Goal: Task Accomplishment & Management: Use online tool/utility

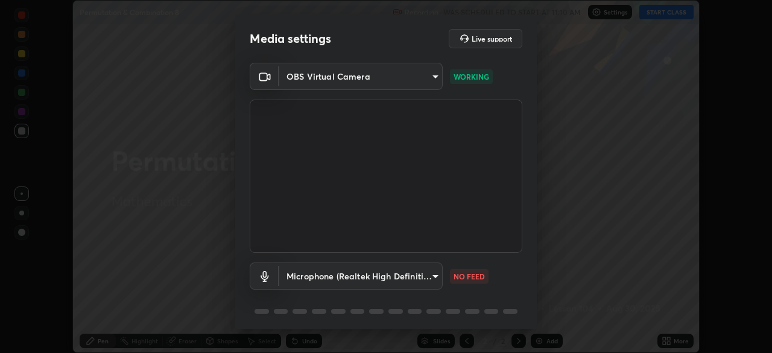
scroll to position [43, 0]
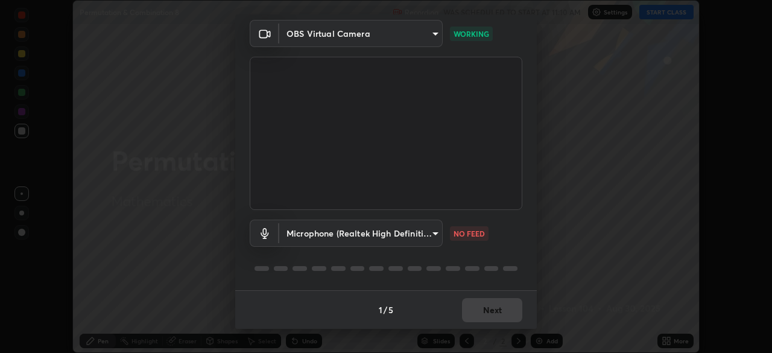
click at [437, 232] on body "Erase all Permutation & Combination 8 Recording WAS SCHEDULED TO START AT 11:10…" at bounding box center [386, 176] width 772 height 353
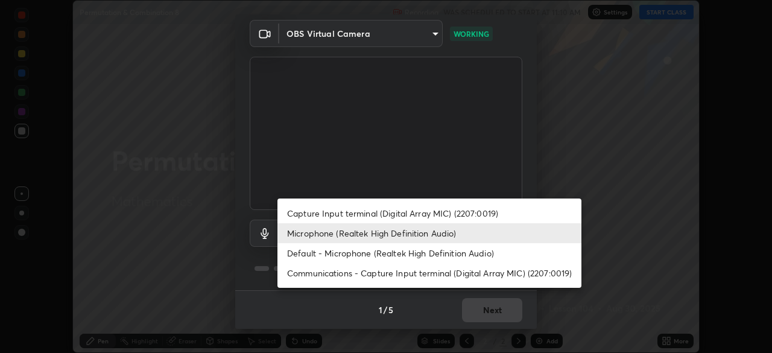
click at [445, 256] on li "Default - Microphone (Realtek High Definition Audio)" at bounding box center [429, 253] width 304 height 20
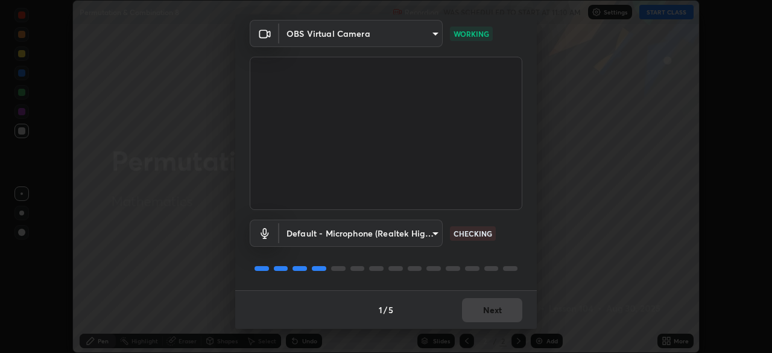
click at [438, 232] on body "Erase all Permutation & Combination 8 Recording WAS SCHEDULED TO START AT 11:10…" at bounding box center [386, 176] width 772 height 353
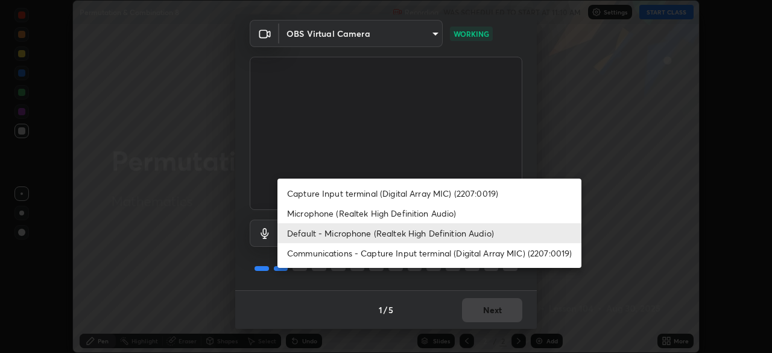
click at [418, 213] on li "Microphone (Realtek High Definition Audio)" at bounding box center [429, 213] width 304 height 20
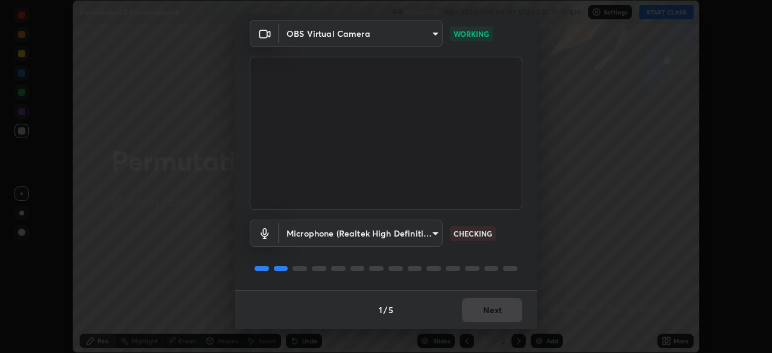
type input "7b80235b4ebd2cfdcd00bebac1f1d889fd1e5e45b60eb60e9d309105b6515a8e"
click at [476, 313] on button "Next" at bounding box center [492, 310] width 60 height 24
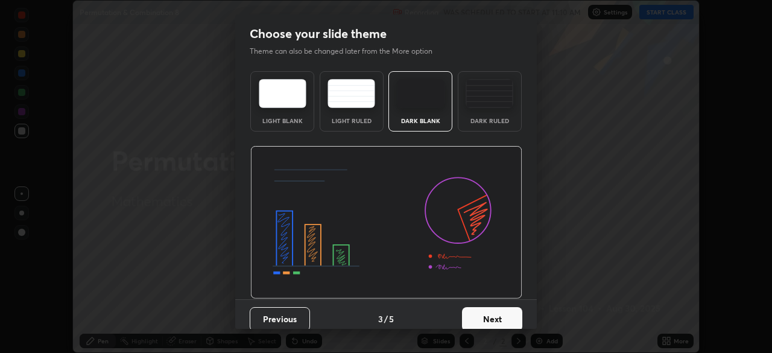
click at [479, 317] on button "Next" at bounding box center [492, 319] width 60 height 24
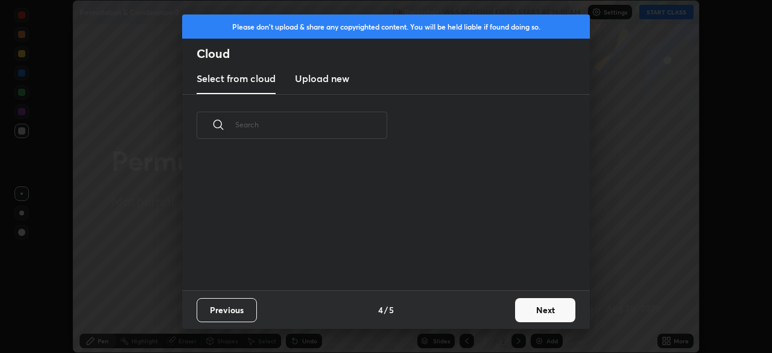
click at [506, 329] on div "Please don't upload & share any copyrighted content. You will be held liable if…" at bounding box center [386, 176] width 772 height 353
click at [555, 321] on button "Next" at bounding box center [545, 310] width 60 height 24
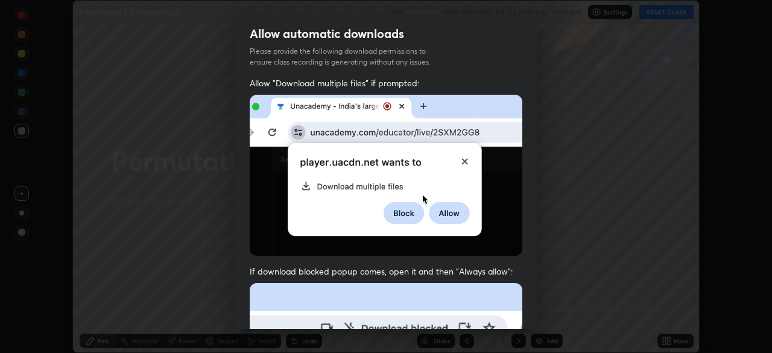
click at [561, 318] on div "Allow automatic downloads Please provide the following download permissions to …" at bounding box center [386, 176] width 772 height 353
click at [552, 315] on div "Allow automatic downloads Please provide the following download permissions to …" at bounding box center [386, 176] width 772 height 353
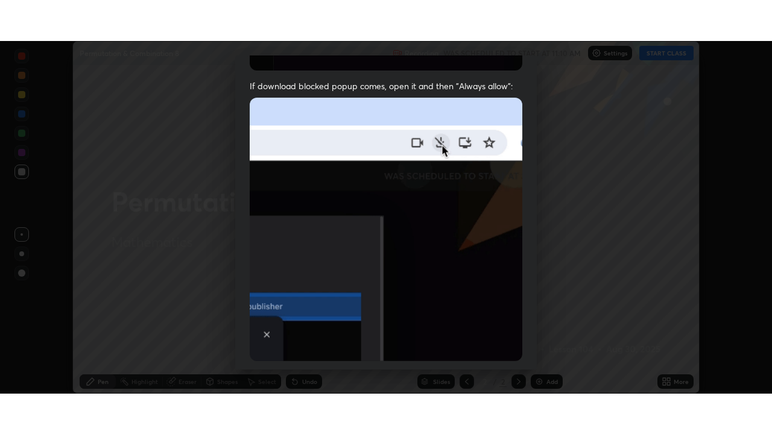
scroll to position [289, 0]
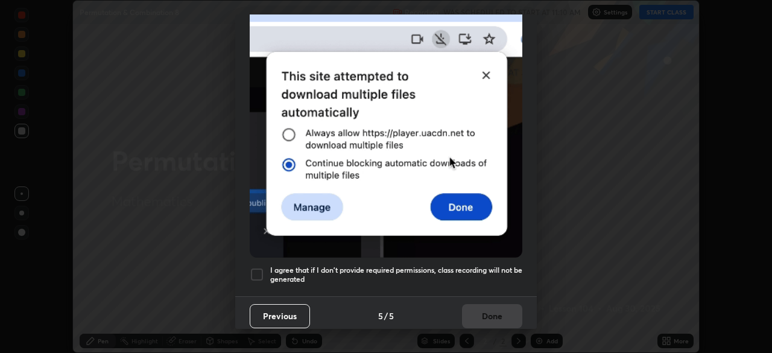
click at [257, 269] on div at bounding box center [257, 274] width 14 height 14
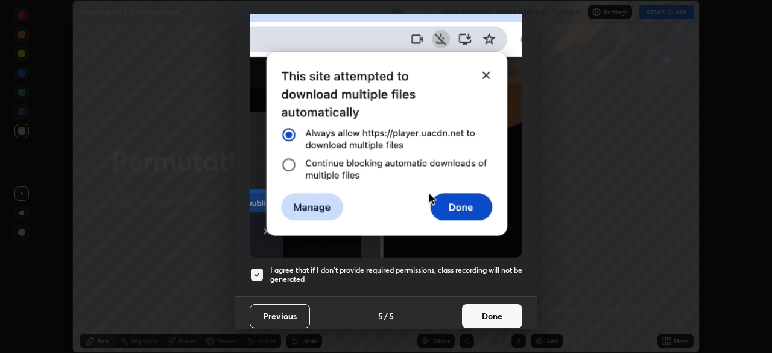
click at [500, 310] on button "Done" at bounding box center [492, 316] width 60 height 24
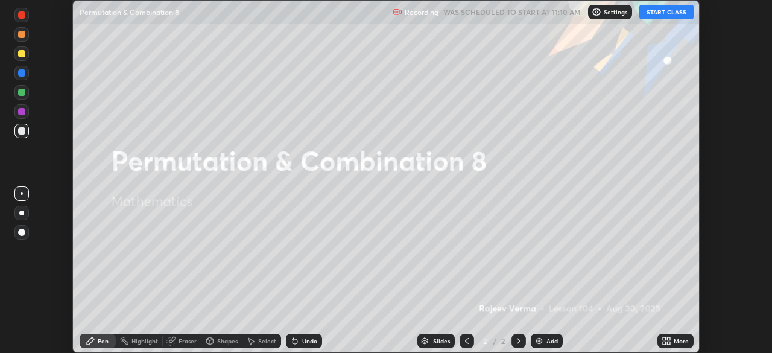
click at [663, 10] on button "START CLASS" at bounding box center [666, 12] width 54 height 14
click at [669, 342] on icon at bounding box center [668, 342] width 3 height 3
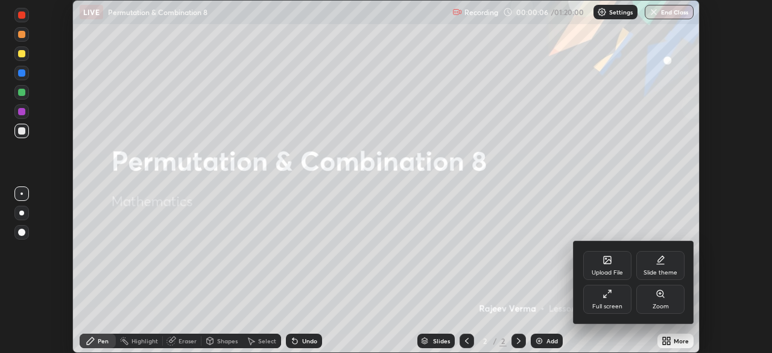
click at [611, 303] on div "Full screen" at bounding box center [607, 306] width 30 height 6
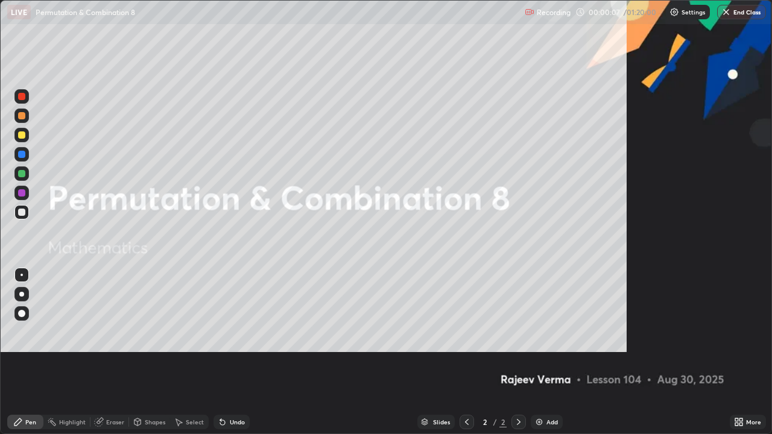
scroll to position [434, 772]
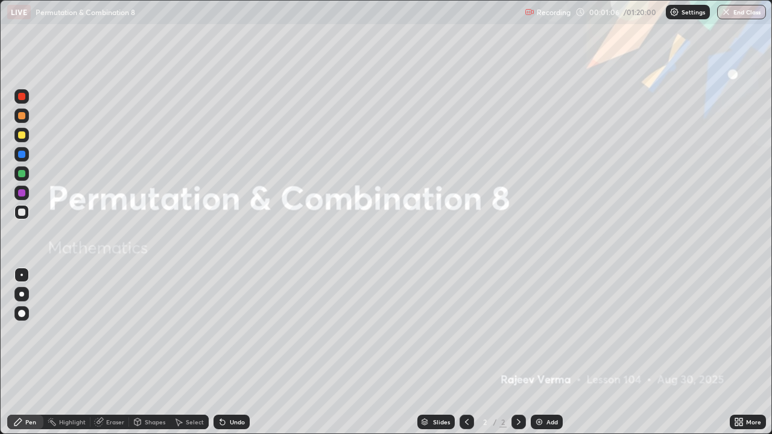
click at [543, 352] on div "Add" at bounding box center [547, 422] width 32 height 14
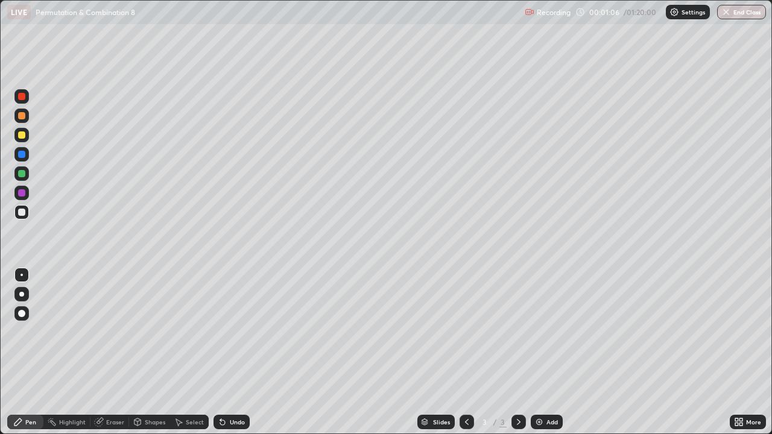
click at [543, 352] on div "Add" at bounding box center [547, 422] width 32 height 14
click at [540, 352] on img at bounding box center [539, 422] width 10 height 10
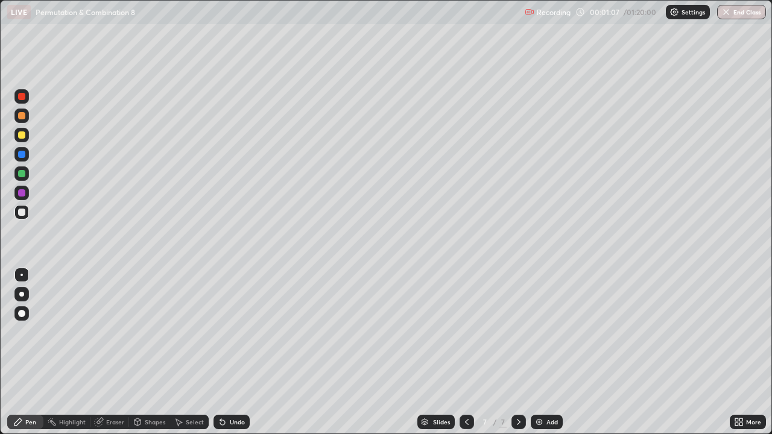
click at [540, 352] on img at bounding box center [539, 422] width 10 height 10
click at [465, 352] on icon at bounding box center [467, 422] width 10 height 10
click at [466, 352] on icon at bounding box center [467, 422] width 10 height 10
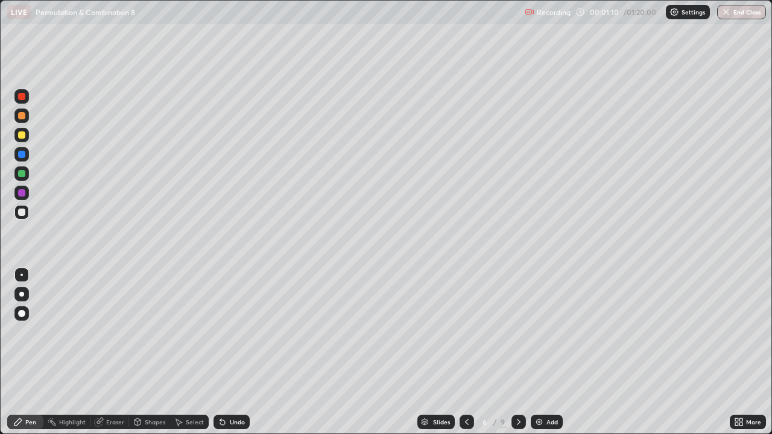
click at [466, 352] on icon at bounding box center [467, 422] width 10 height 10
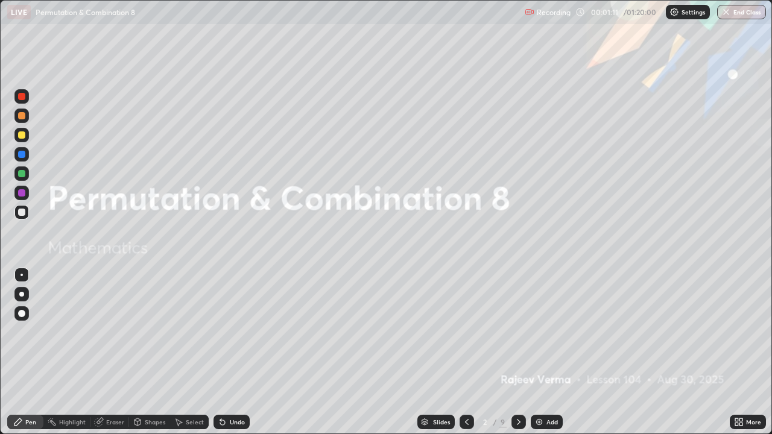
click at [465, 352] on icon at bounding box center [467, 422] width 10 height 10
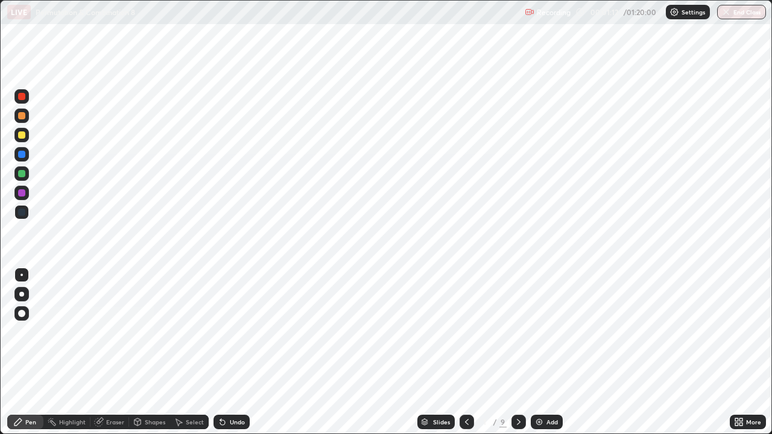
click at [517, 352] on icon at bounding box center [519, 422] width 10 height 10
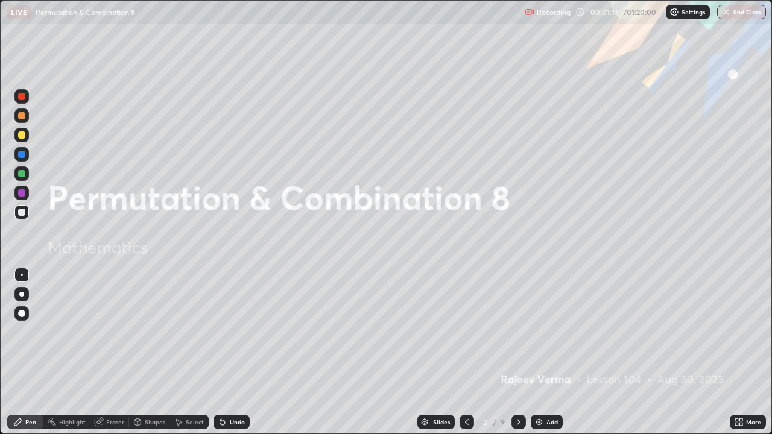
click at [466, 352] on icon at bounding box center [467, 422] width 10 height 10
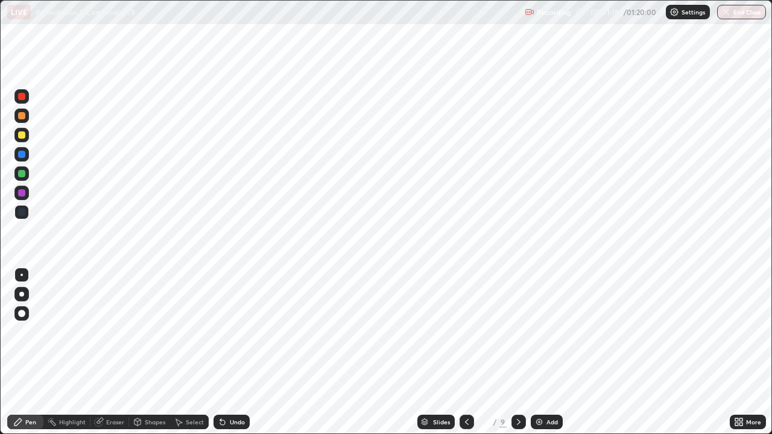
click at [517, 352] on icon at bounding box center [519, 422] width 10 height 10
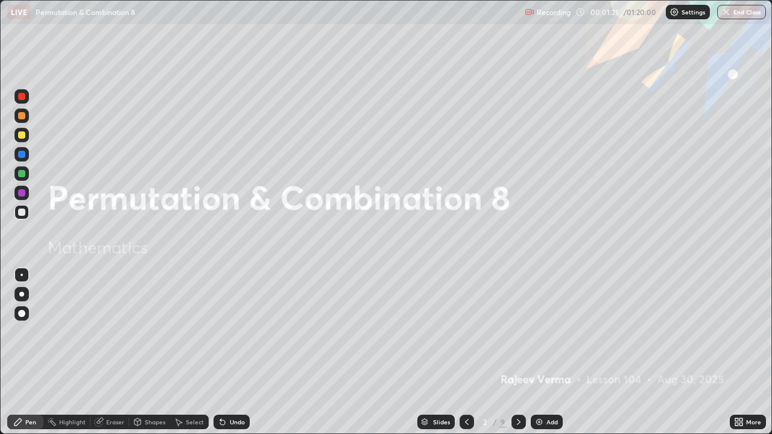
click at [516, 352] on icon at bounding box center [519, 422] width 10 height 10
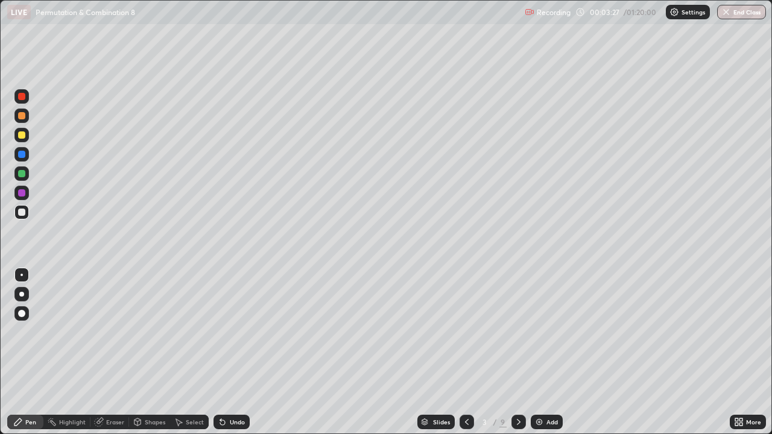
click at [23, 212] on div at bounding box center [21, 212] width 7 height 7
click at [22, 135] on div at bounding box center [21, 134] width 7 height 7
click at [22, 212] on div at bounding box center [21, 212] width 7 height 7
click at [24, 136] on div at bounding box center [21, 134] width 7 height 7
click at [25, 118] on div at bounding box center [21, 115] width 7 height 7
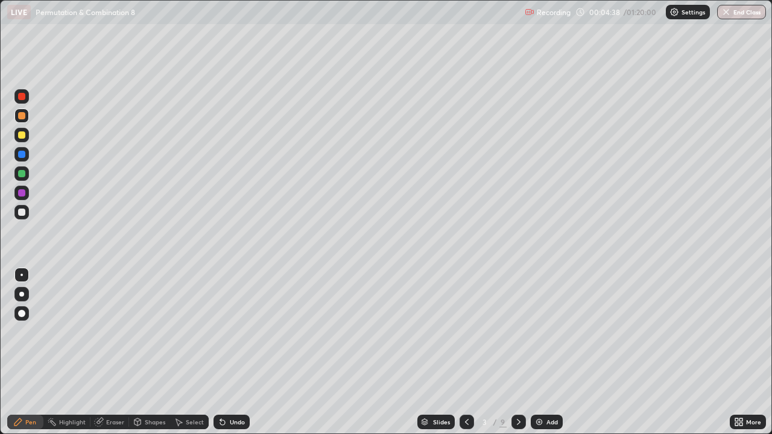
click at [24, 135] on div at bounding box center [21, 134] width 7 height 7
click at [22, 116] on div at bounding box center [21, 115] width 7 height 7
click at [34, 352] on div "Pen" at bounding box center [30, 422] width 11 height 6
click at [26, 212] on div at bounding box center [21, 212] width 14 height 14
click at [229, 352] on div "Undo" at bounding box center [231, 422] width 36 height 14
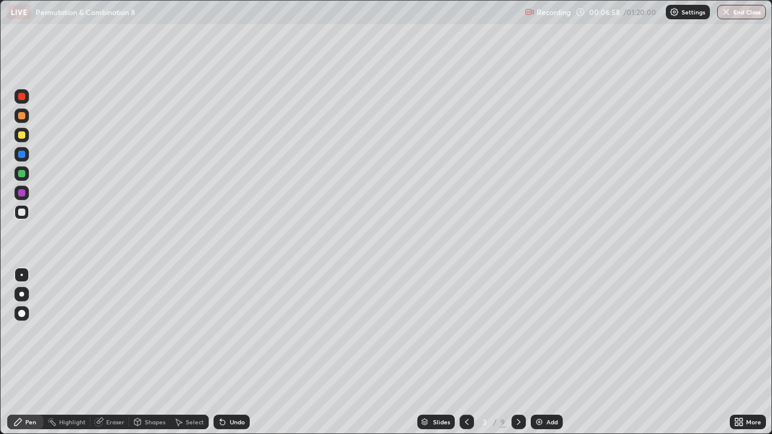
click at [236, 352] on div "Undo" at bounding box center [237, 422] width 15 height 6
click at [230, 352] on div "Undo" at bounding box center [237, 422] width 15 height 6
click at [154, 352] on div "Shapes" at bounding box center [155, 422] width 20 height 6
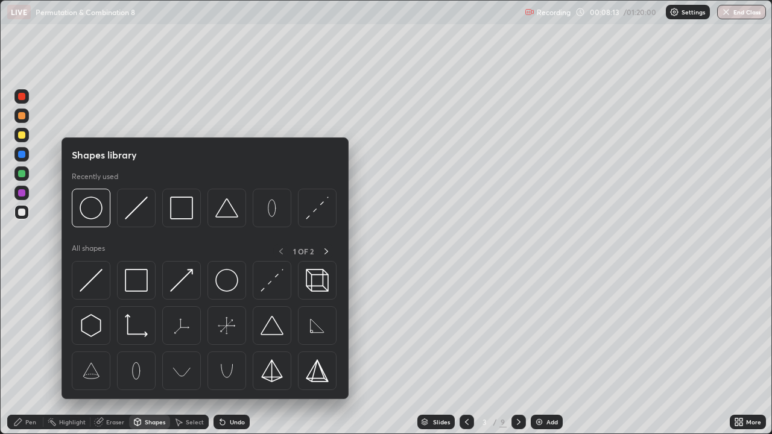
click at [112, 352] on div "Eraser" at bounding box center [109, 422] width 39 height 14
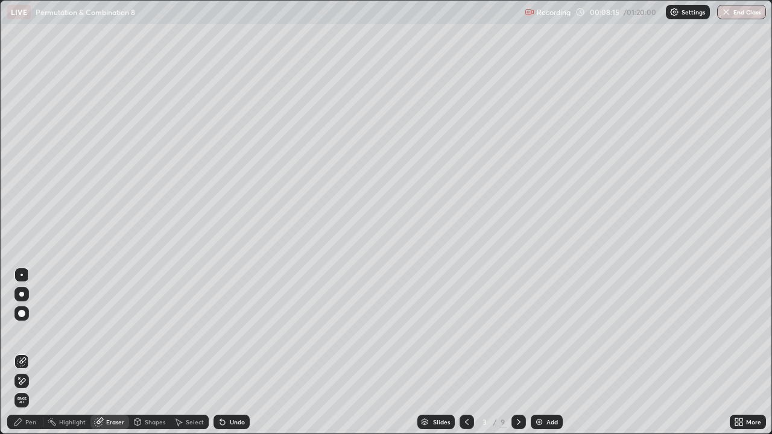
click at [21, 352] on icon at bounding box center [22, 381] width 7 height 6
click at [32, 352] on div "Pen" at bounding box center [25, 422] width 36 height 14
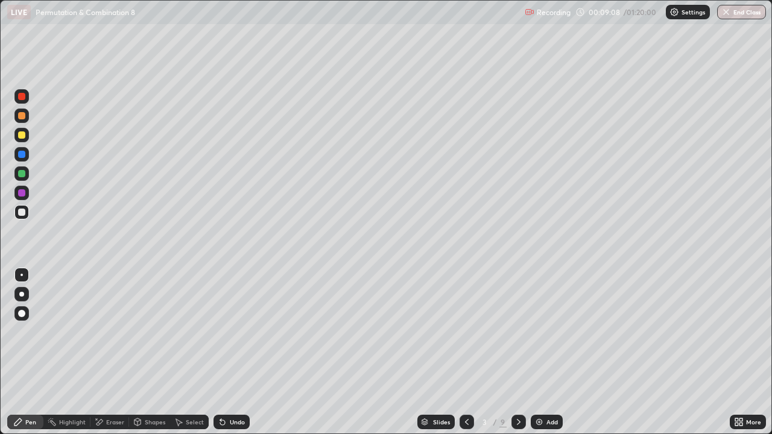
click at [24, 176] on div at bounding box center [21, 173] width 7 height 7
click at [235, 352] on div "Undo" at bounding box center [237, 422] width 15 height 6
click at [236, 352] on div "Undo" at bounding box center [237, 422] width 15 height 6
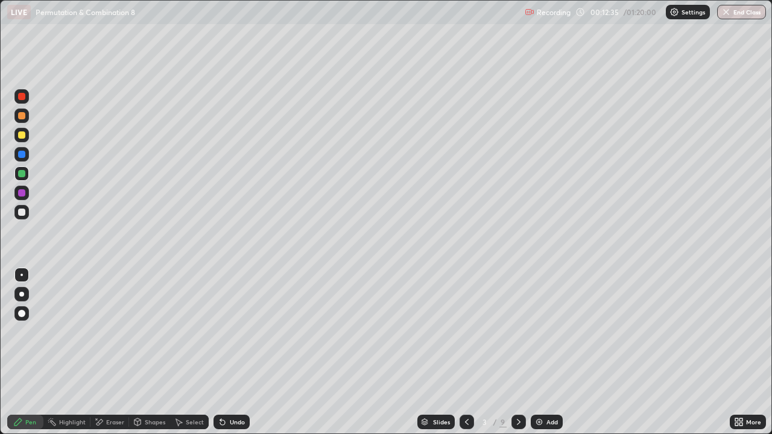
click at [236, 352] on div "Undo" at bounding box center [237, 422] width 15 height 6
click at [239, 352] on div "Undo" at bounding box center [237, 422] width 15 height 6
click at [21, 134] on div at bounding box center [21, 134] width 7 height 7
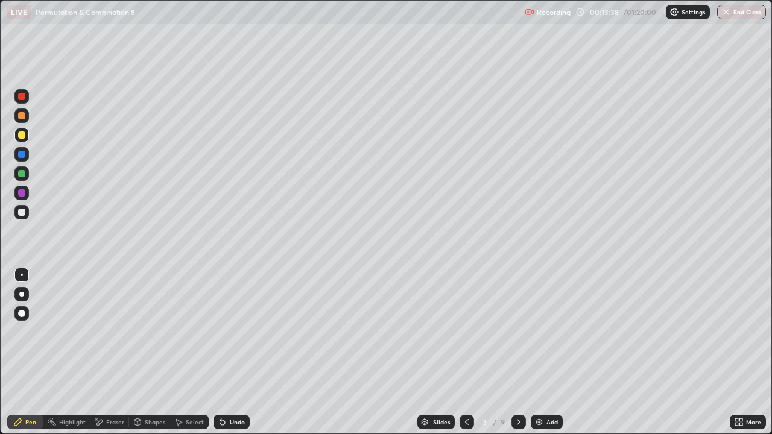
click at [233, 352] on div "Undo" at bounding box center [237, 422] width 15 height 6
click at [238, 352] on div "Undo" at bounding box center [237, 422] width 15 height 6
click at [119, 352] on div "Eraser" at bounding box center [115, 422] width 18 height 6
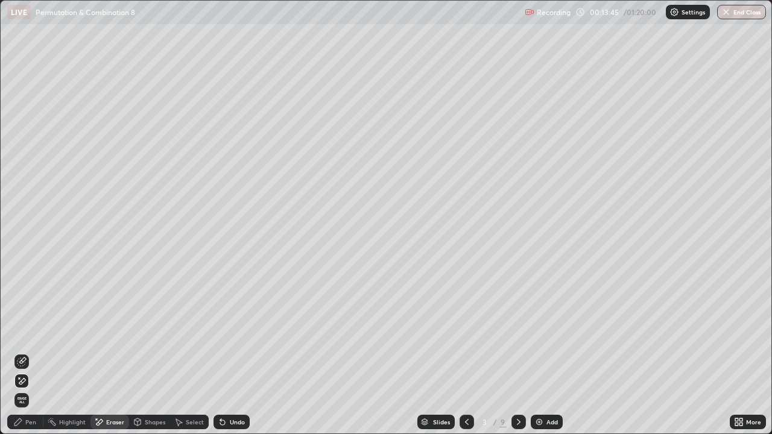
click at [24, 352] on icon at bounding box center [22, 381] width 10 height 10
click at [30, 352] on div "Pen" at bounding box center [30, 422] width 11 height 6
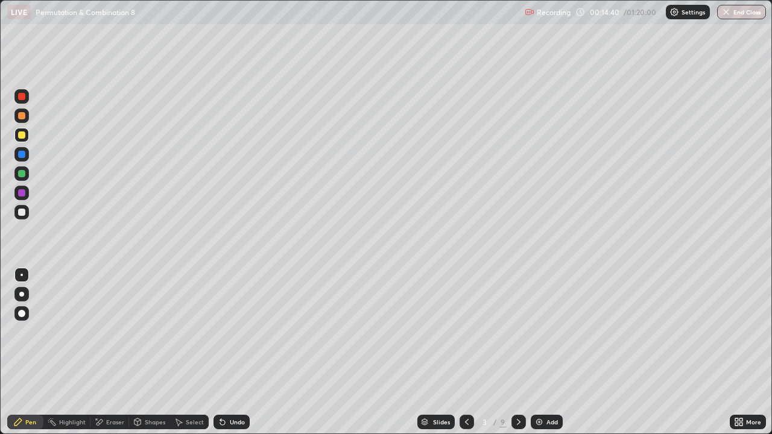
click at [108, 352] on div "Eraser" at bounding box center [115, 422] width 18 height 6
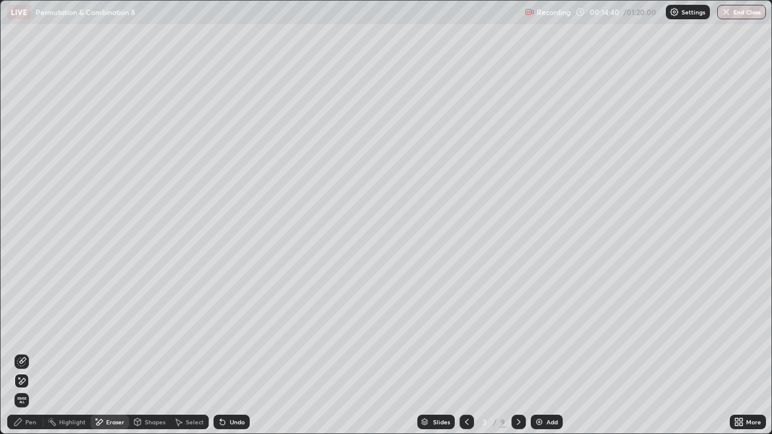
click at [108, 352] on div "Eraser" at bounding box center [115, 422] width 18 height 6
click at [24, 352] on div "Pen" at bounding box center [25, 422] width 36 height 14
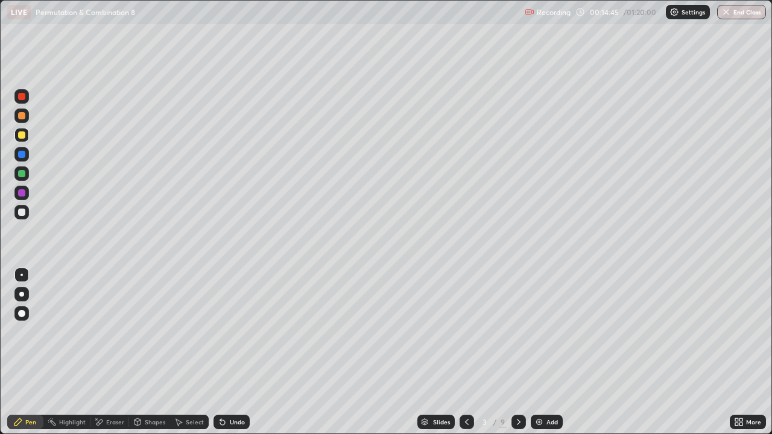
click at [22, 136] on div at bounding box center [21, 134] width 7 height 7
click at [20, 212] on div at bounding box center [21, 212] width 7 height 7
click at [116, 352] on div "Eraser" at bounding box center [115, 422] width 18 height 6
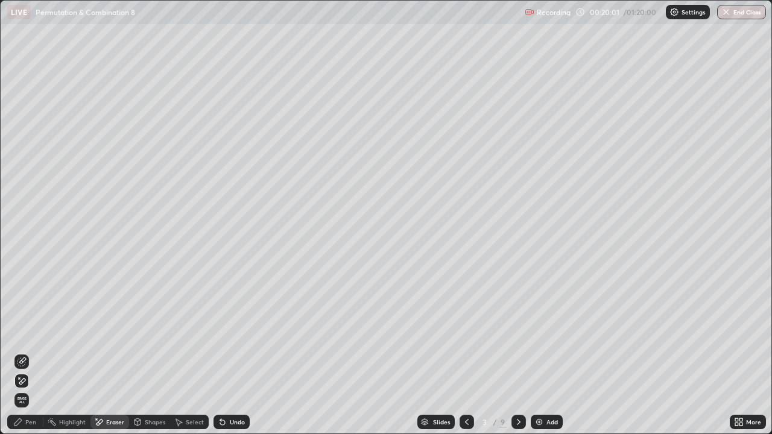
click at [24, 352] on icon at bounding box center [22, 362] width 10 height 10
click at [737, 352] on div "More" at bounding box center [748, 422] width 36 height 24
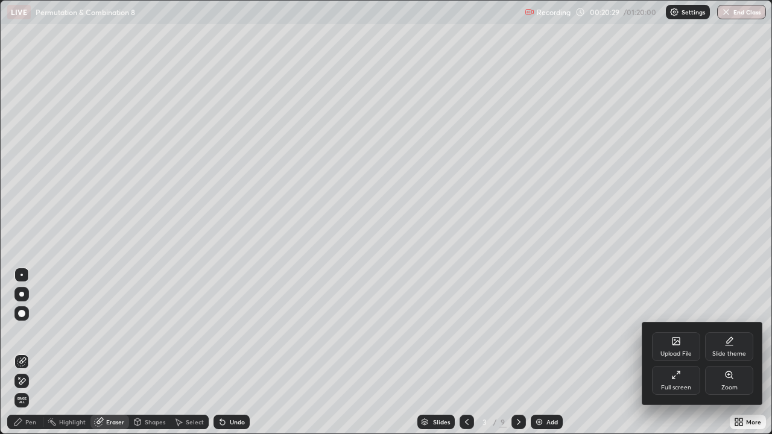
click at [576, 352] on div at bounding box center [386, 217] width 772 height 434
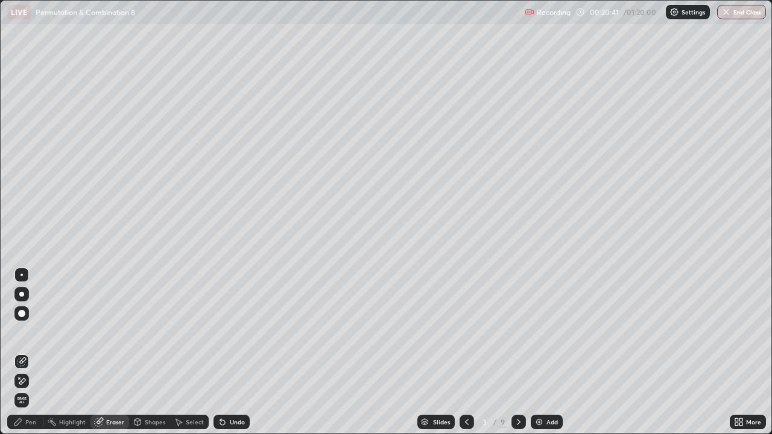
click at [33, 352] on div "Pen" at bounding box center [25, 422] width 36 height 14
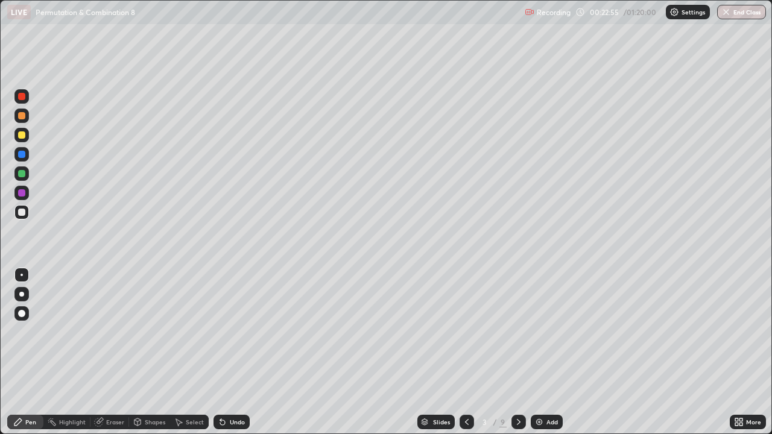
click at [115, 352] on div "Eraser" at bounding box center [115, 422] width 18 height 6
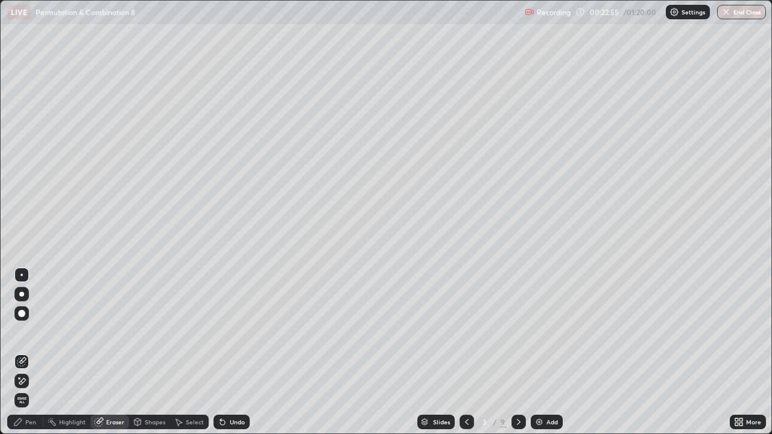
click at [22, 352] on icon at bounding box center [22, 381] width 7 height 6
click at [31, 352] on div "Pen" at bounding box center [30, 422] width 11 height 6
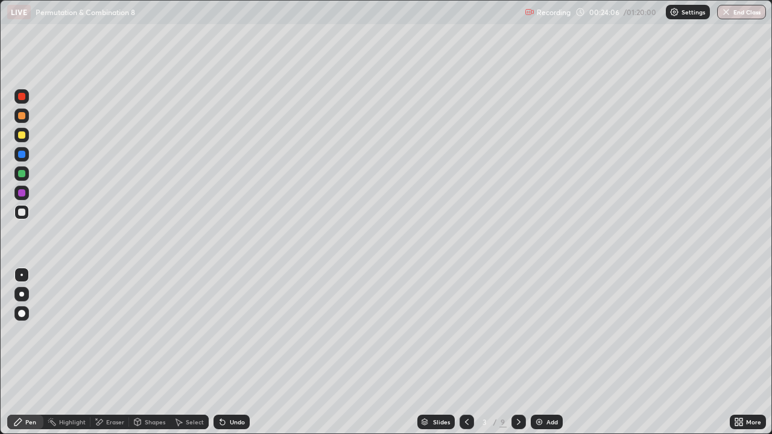
click at [103, 352] on div "Eraser" at bounding box center [109, 422] width 39 height 14
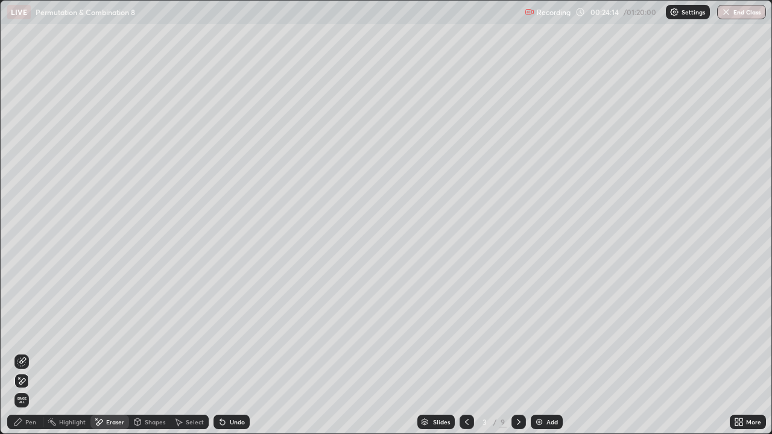
click at [28, 352] on div "Pen" at bounding box center [30, 422] width 11 height 6
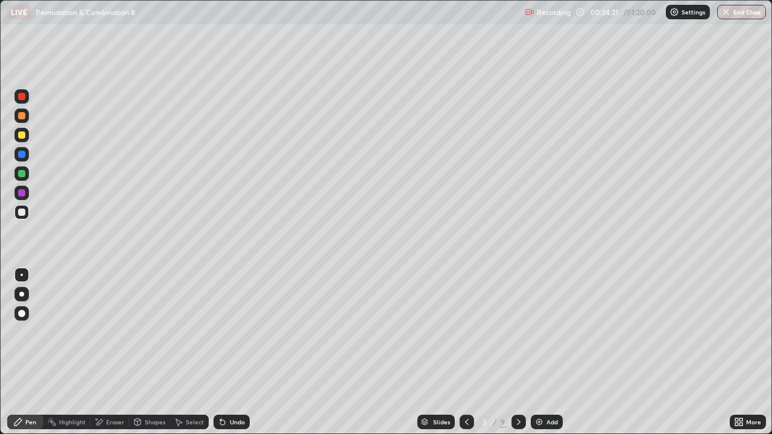
click at [116, 352] on div "Eraser" at bounding box center [109, 422] width 39 height 14
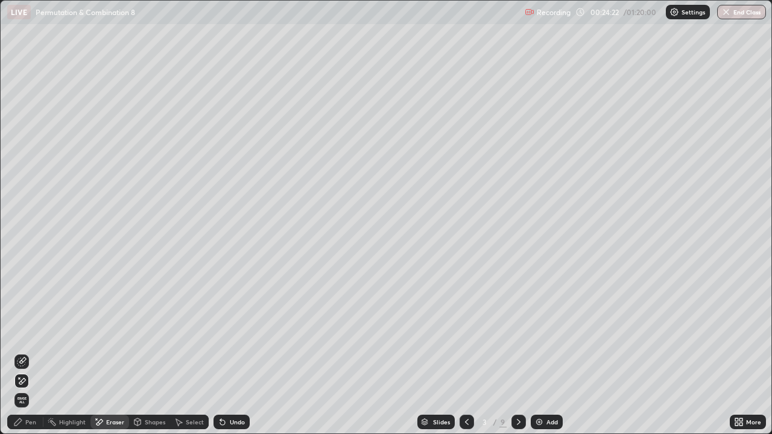
click at [33, 352] on div "Pen" at bounding box center [30, 422] width 11 height 6
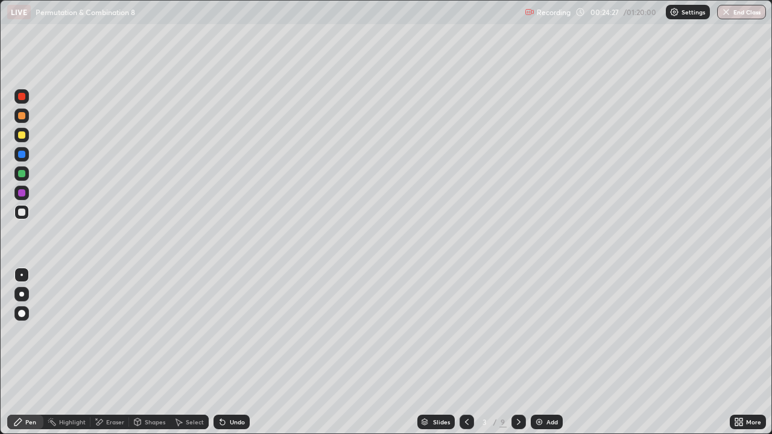
click at [236, 352] on div "Undo" at bounding box center [237, 422] width 15 height 6
click at [22, 212] on div at bounding box center [21, 212] width 7 height 7
click at [116, 352] on div "Eraser" at bounding box center [115, 422] width 18 height 6
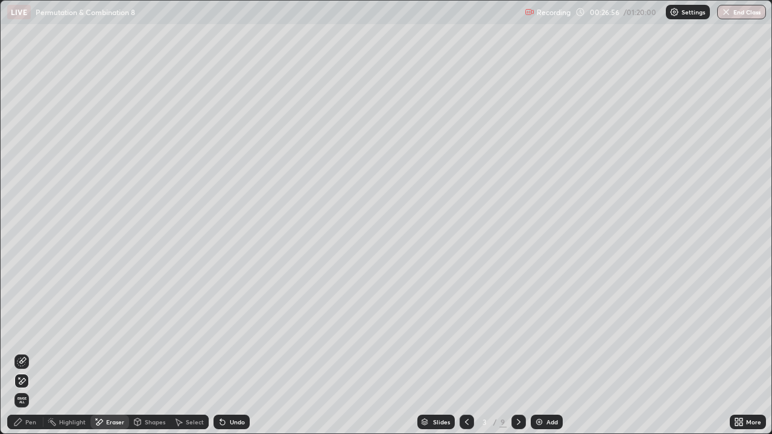
click at [27, 352] on div "Pen" at bounding box center [25, 422] width 36 height 14
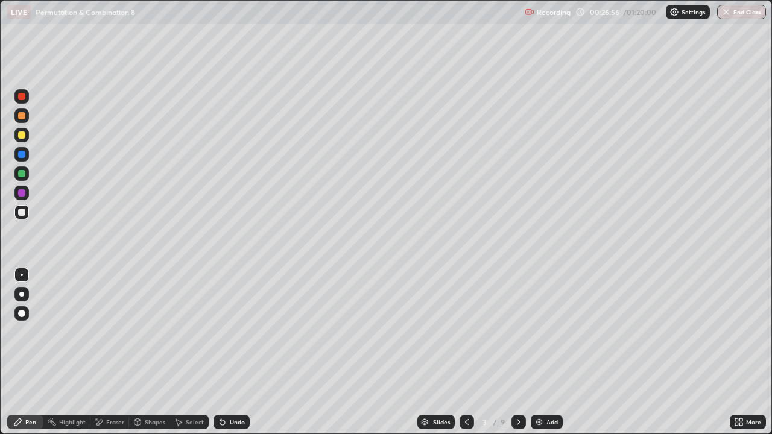
click at [28, 352] on div "Pen" at bounding box center [30, 422] width 11 height 6
click at [30, 352] on div "Pen" at bounding box center [30, 422] width 11 height 6
click at [517, 352] on icon at bounding box center [519, 422] width 10 height 10
click at [467, 352] on icon at bounding box center [467, 422] width 10 height 10
click at [465, 352] on icon at bounding box center [467, 422] width 10 height 10
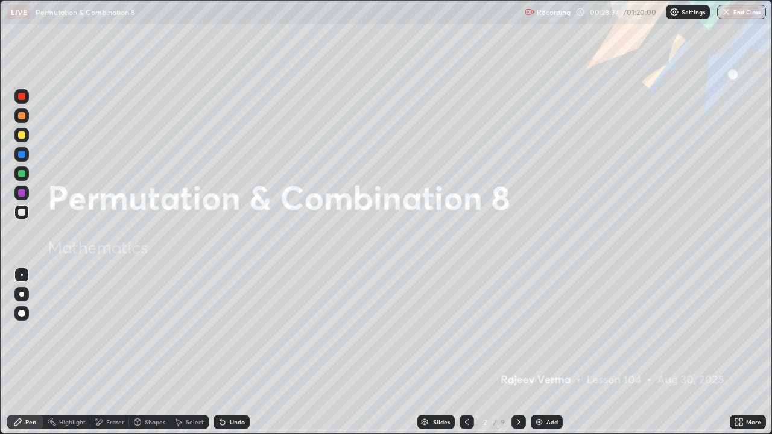
click at [517, 352] on icon at bounding box center [519, 422] width 4 height 6
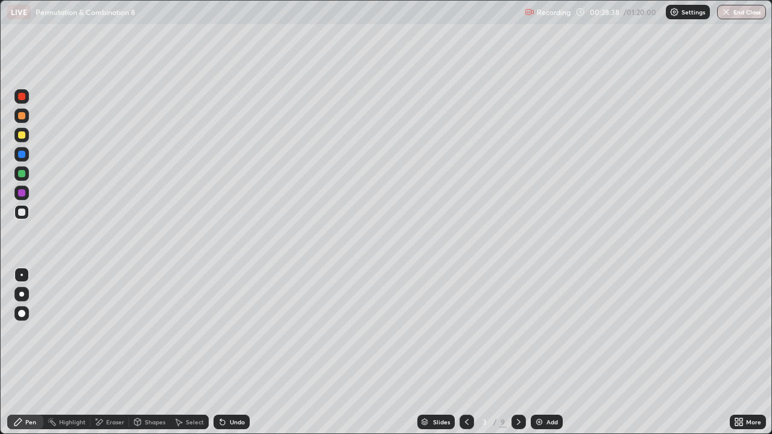
click at [517, 352] on icon at bounding box center [519, 422] width 10 height 10
click at [465, 352] on icon at bounding box center [467, 422] width 10 height 10
click at [111, 352] on div "Eraser" at bounding box center [115, 422] width 18 height 6
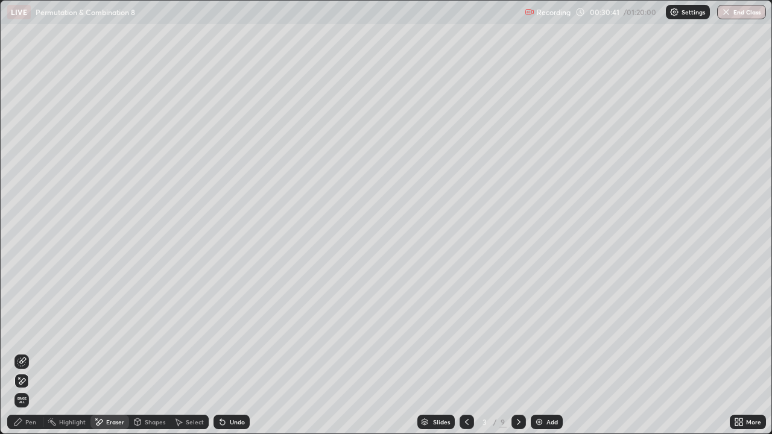
click at [22, 352] on icon at bounding box center [18, 422] width 10 height 10
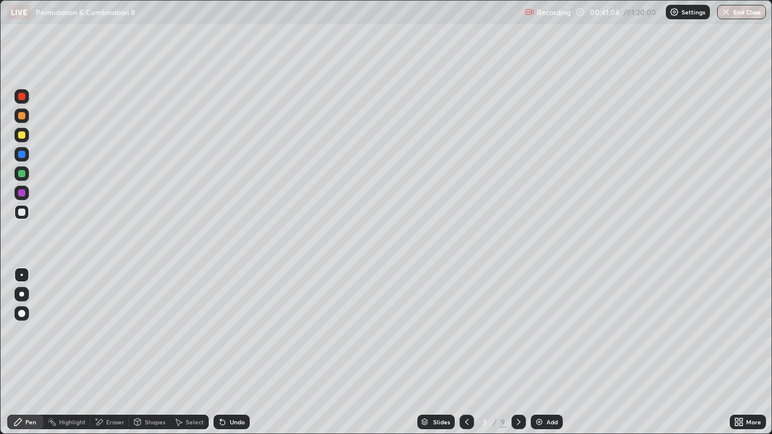
click at [517, 352] on icon at bounding box center [519, 422] width 10 height 10
click at [115, 352] on div "Eraser" at bounding box center [115, 422] width 18 height 6
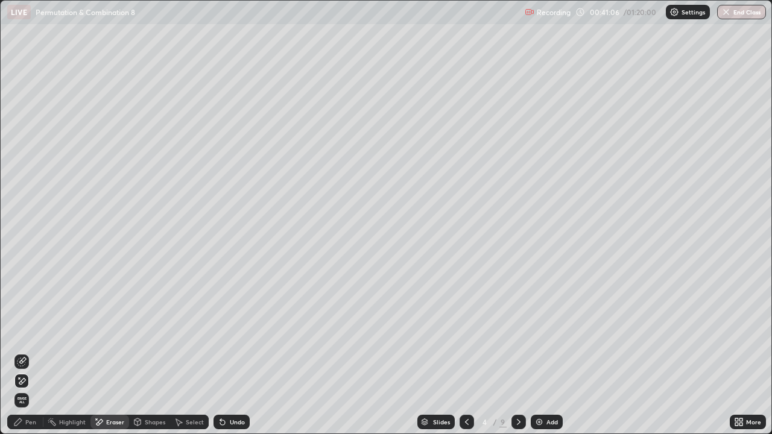
click at [24, 352] on icon at bounding box center [22, 381] width 10 height 10
click at [34, 352] on div "Pen" at bounding box center [30, 422] width 11 height 6
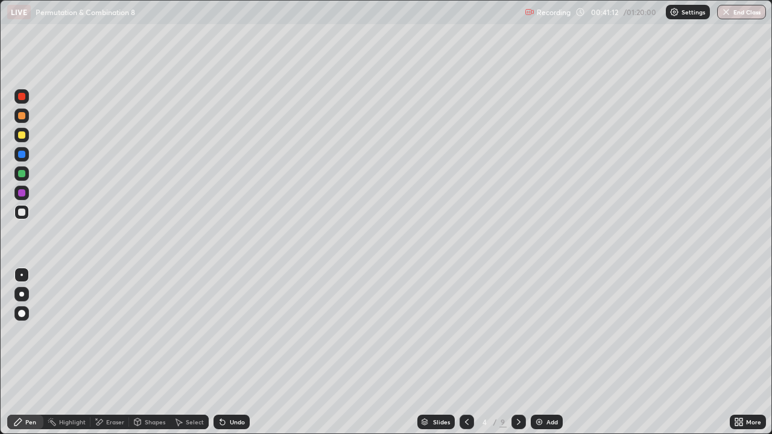
click at [22, 138] on div at bounding box center [21, 134] width 7 height 7
click at [23, 215] on div at bounding box center [21, 212] width 7 height 7
click at [21, 136] on div at bounding box center [21, 134] width 7 height 7
click at [24, 212] on div at bounding box center [21, 212] width 7 height 7
click at [233, 352] on div "Undo" at bounding box center [237, 422] width 15 height 6
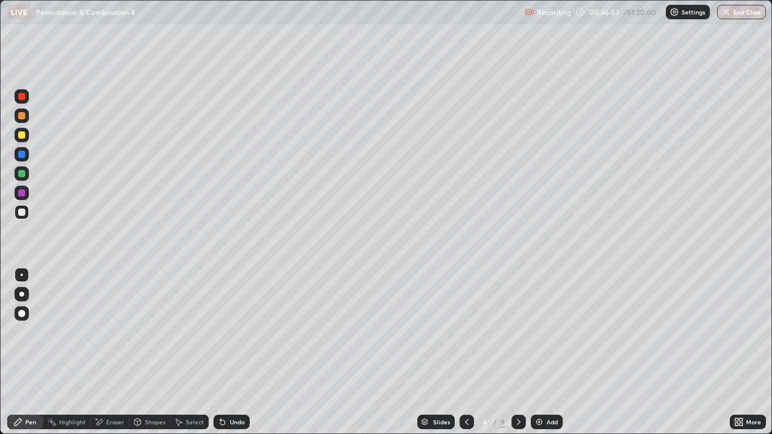
click at [236, 352] on div "Undo" at bounding box center [231, 422] width 36 height 14
click at [465, 352] on icon at bounding box center [467, 422] width 10 height 10
click at [519, 352] on icon at bounding box center [519, 422] width 10 height 10
click at [465, 352] on icon at bounding box center [467, 422] width 10 height 10
click at [519, 352] on icon at bounding box center [519, 422] width 10 height 10
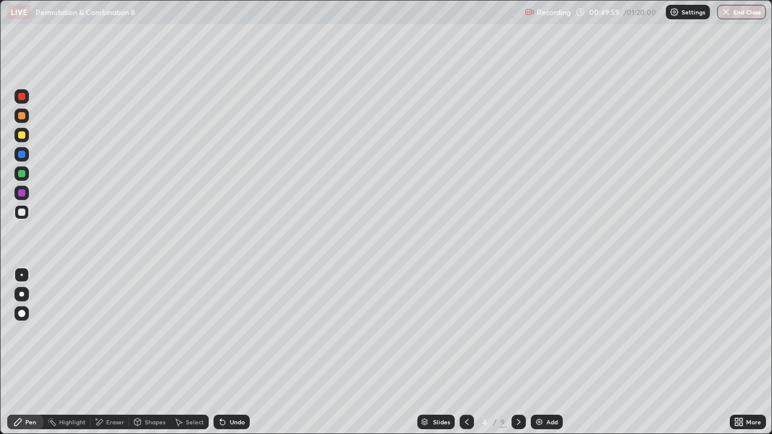
click at [517, 352] on icon at bounding box center [519, 422] width 10 height 10
click at [466, 352] on icon at bounding box center [467, 422] width 10 height 10
click at [517, 352] on icon at bounding box center [519, 422] width 10 height 10
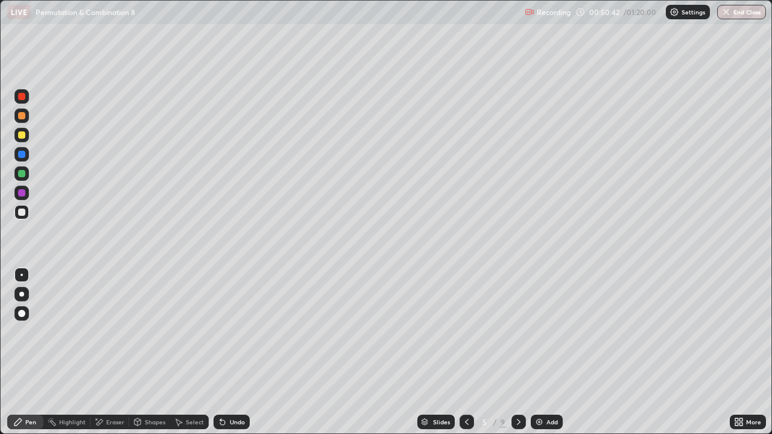
click at [124, 352] on div "Eraser" at bounding box center [109, 422] width 39 height 14
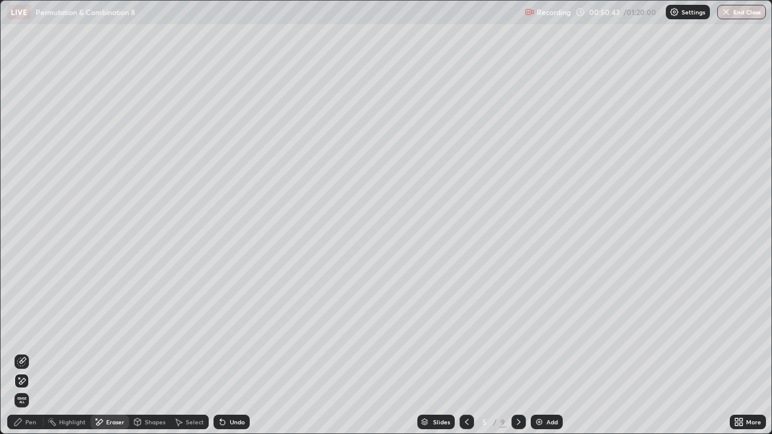
click at [23, 352] on icon at bounding box center [22, 381] width 7 height 6
click at [31, 352] on div "Pen" at bounding box center [30, 422] width 11 height 6
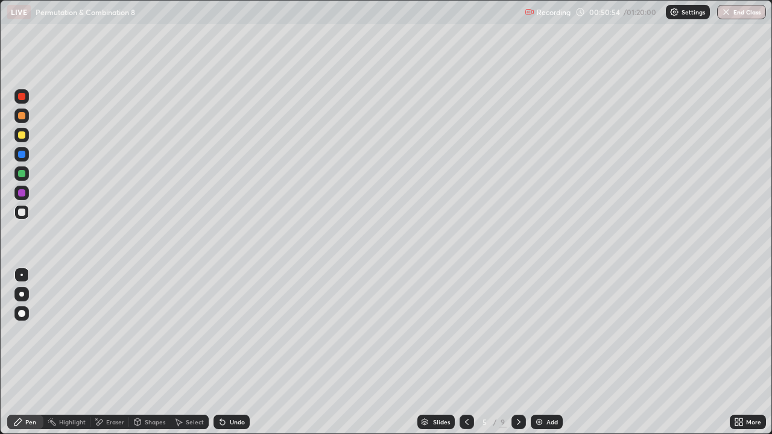
click at [24, 136] on div at bounding box center [21, 134] width 7 height 7
click at [226, 352] on div "Undo" at bounding box center [231, 422] width 36 height 14
click at [243, 352] on div "Undo" at bounding box center [231, 422] width 36 height 14
click at [22, 175] on div at bounding box center [21, 173] width 7 height 7
click at [23, 114] on div at bounding box center [21, 115] width 7 height 7
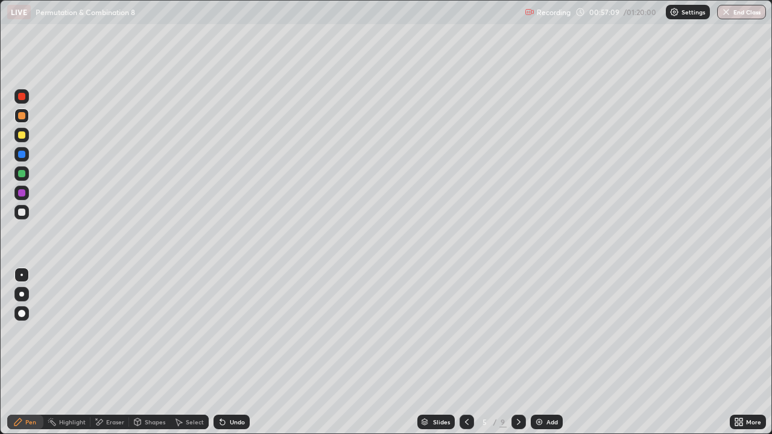
click at [466, 352] on icon at bounding box center [467, 422] width 10 height 10
click at [517, 352] on icon at bounding box center [519, 422] width 10 height 10
click at [25, 174] on div at bounding box center [21, 173] width 7 height 7
click at [24, 214] on div at bounding box center [21, 212] width 7 height 7
click at [23, 212] on div at bounding box center [21, 212] width 7 height 7
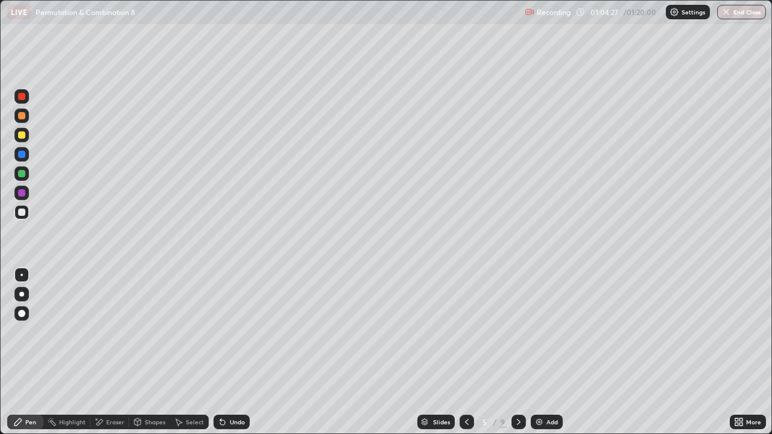
click at [517, 352] on icon at bounding box center [519, 422] width 10 height 10
click at [465, 352] on icon at bounding box center [467, 422] width 4 height 6
click at [515, 352] on icon at bounding box center [519, 422] width 10 height 10
click at [22, 135] on div at bounding box center [21, 134] width 7 height 7
click at [22, 134] on div at bounding box center [21, 134] width 7 height 7
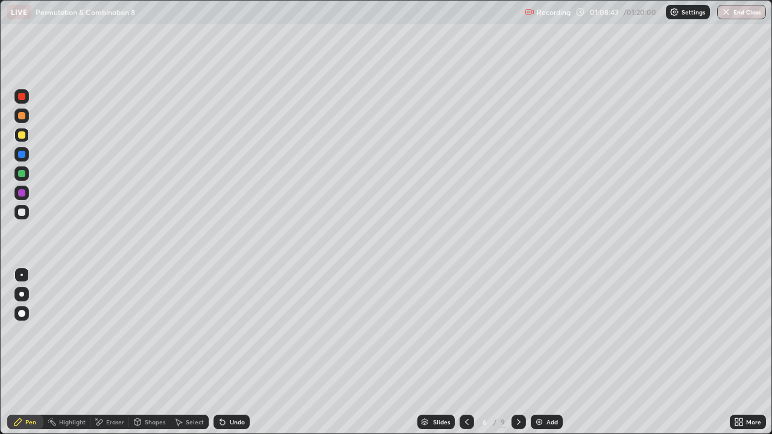
click at [122, 352] on div "Eraser" at bounding box center [115, 422] width 18 height 6
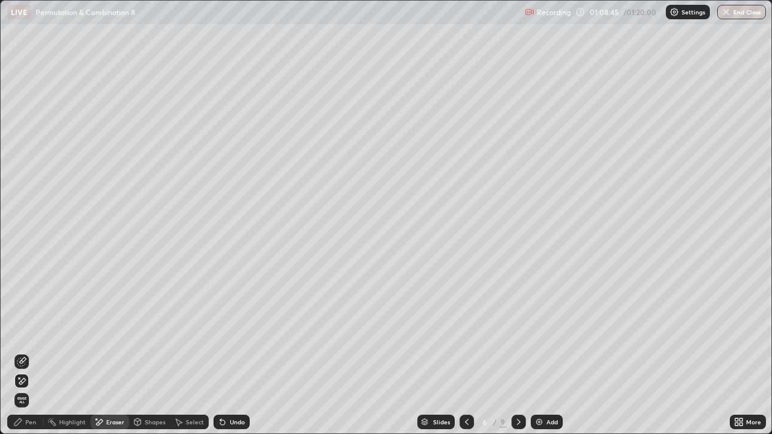
click at [24, 352] on icon at bounding box center [22, 381] width 10 height 10
click at [29, 352] on div "Pen" at bounding box center [30, 422] width 11 height 6
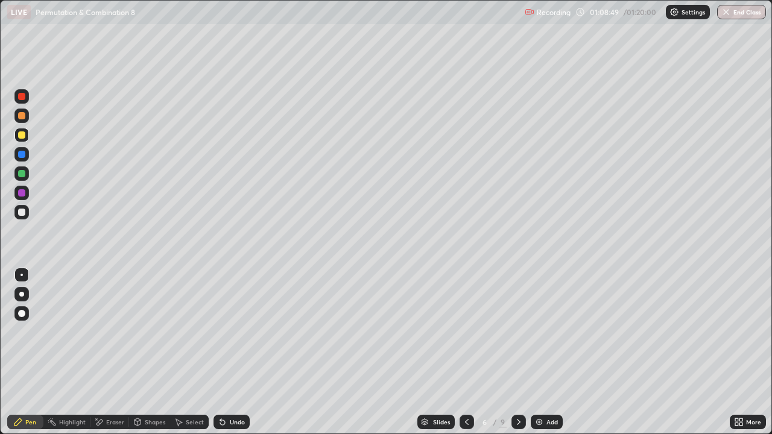
click at [121, 352] on div "Eraser" at bounding box center [115, 422] width 18 height 6
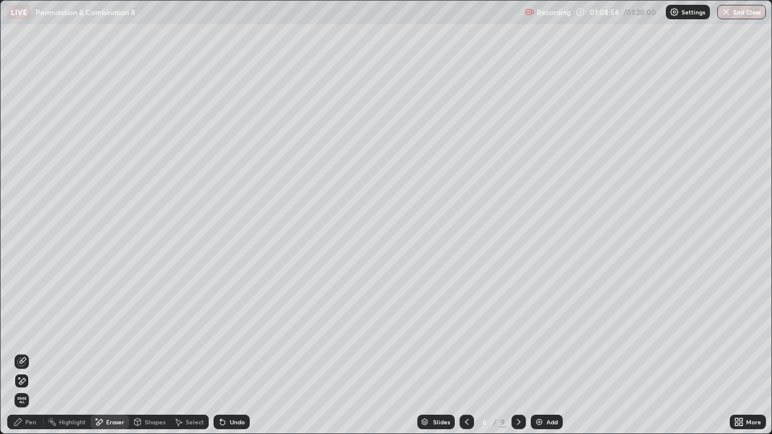
click at [36, 352] on div "Pen" at bounding box center [30, 422] width 11 height 6
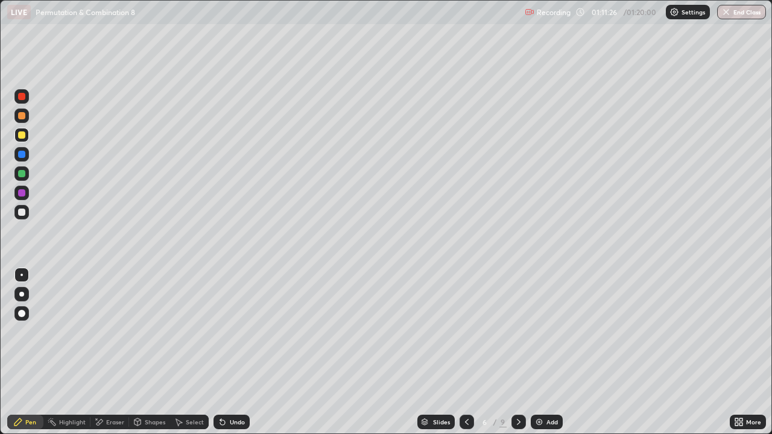
click at [22, 175] on div at bounding box center [21, 173] width 7 height 7
click at [22, 212] on div at bounding box center [21, 212] width 7 height 7
click at [236, 352] on div "Undo" at bounding box center [231, 422] width 36 height 14
click at [233, 352] on div "Undo" at bounding box center [237, 422] width 15 height 6
click at [232, 352] on div "Undo" at bounding box center [231, 422] width 36 height 14
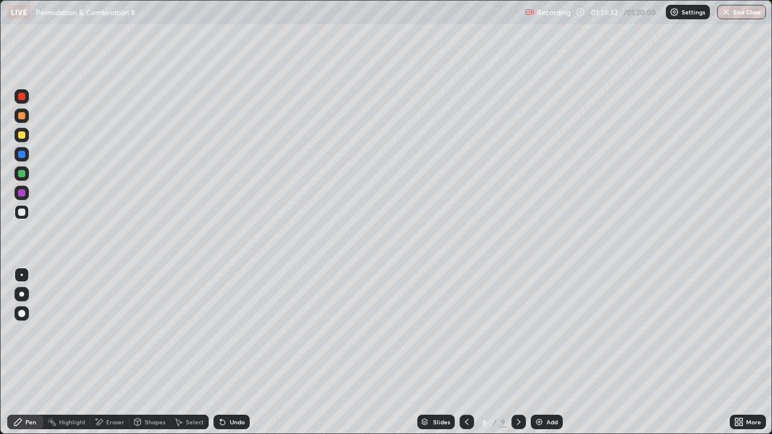
click at [236, 352] on div "Undo" at bounding box center [237, 422] width 15 height 6
click at [739, 13] on button "End Class" at bounding box center [742, 12] width 48 height 14
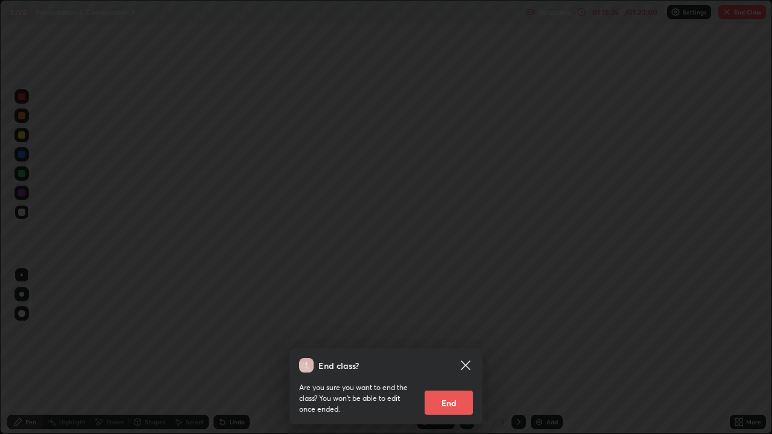
click at [460, 352] on button "End" at bounding box center [448, 403] width 48 height 24
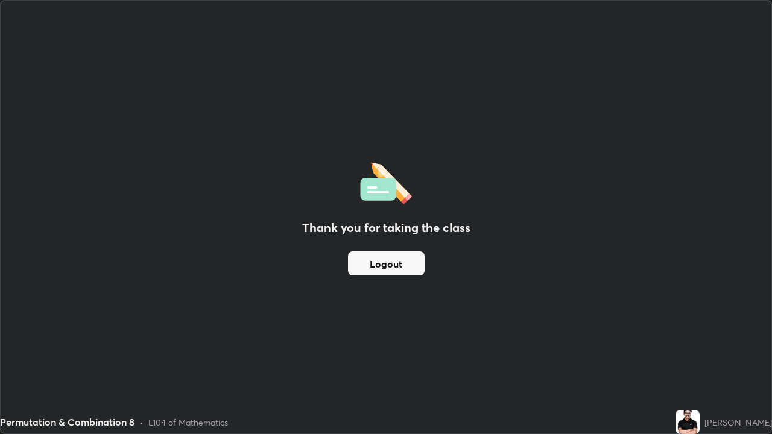
click at [380, 263] on button "Logout" at bounding box center [386, 263] width 77 height 24
click at [383, 265] on button "Logout" at bounding box center [386, 263] width 77 height 24
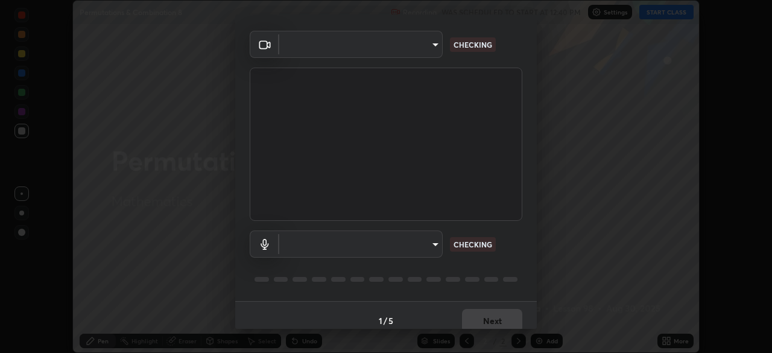
scroll to position [43, 0]
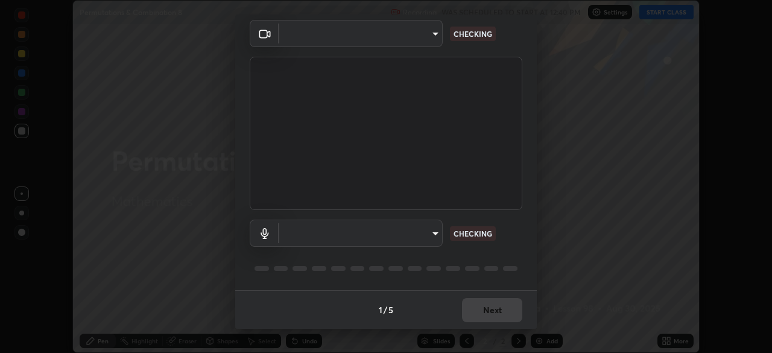
type input "ad6db9ec64aa91bb9d367053e8f3ae0092521a506c05523ccadca3fd020023ed"
click at [440, 235] on body "Erase all Permutations & Combination 8 Recording WAS SCHEDULED TO START AT 12:4…" at bounding box center [386, 176] width 772 height 353
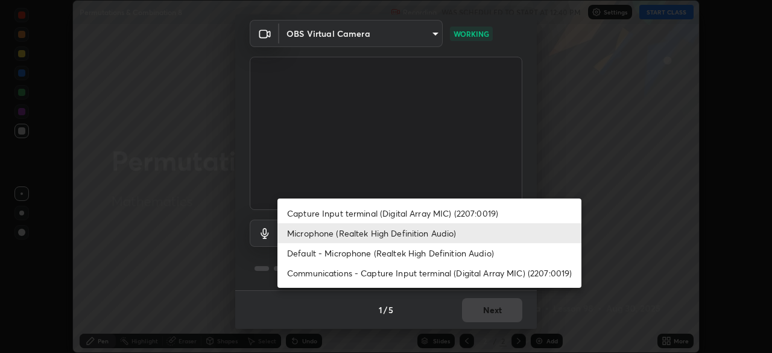
click at [436, 255] on li "Default - Microphone (Realtek High Definition Audio)" at bounding box center [429, 253] width 304 height 20
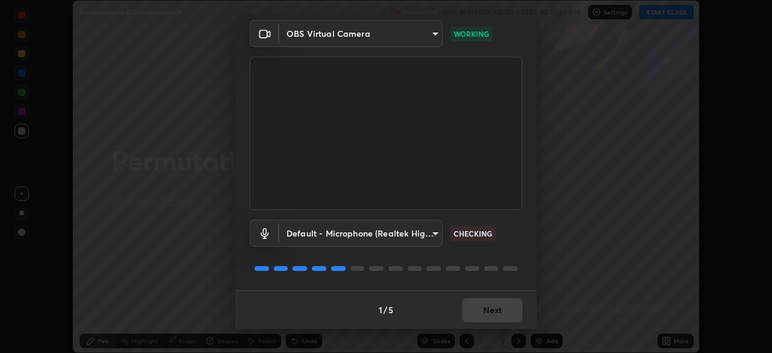
click at [436, 234] on body "Erase all Permutations & Combination 8 Recording WAS SCHEDULED TO START AT 12:4…" at bounding box center [386, 176] width 772 height 353
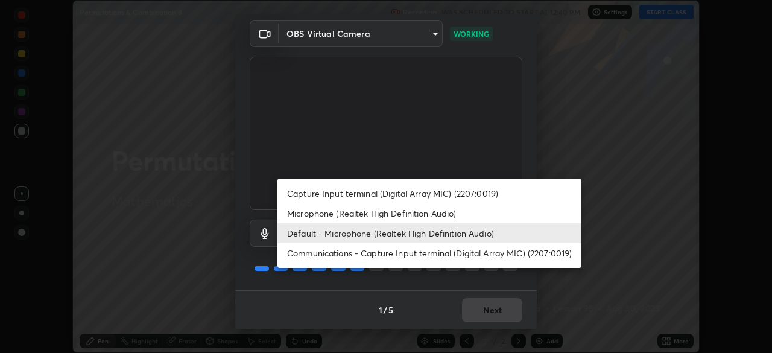
click at [422, 213] on li "Microphone (Realtek High Definition Audio)" at bounding box center [429, 213] width 304 height 20
type input "7b80235b4ebd2cfdcd00bebac1f1d889fd1e5e45b60eb60e9d309105b6515a8e"
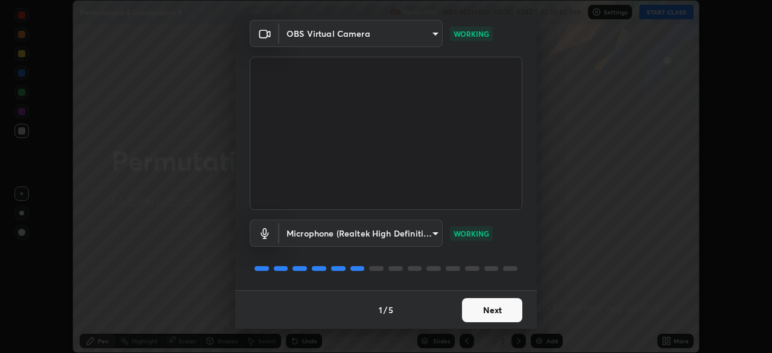
click at [500, 311] on button "Next" at bounding box center [492, 310] width 60 height 24
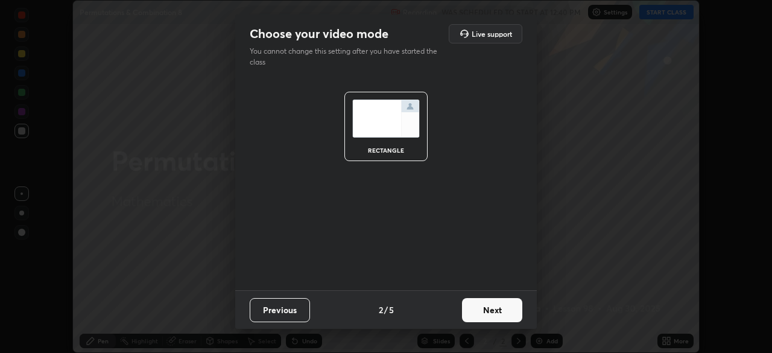
scroll to position [0, 0]
click at [514, 310] on button "Next" at bounding box center [492, 310] width 60 height 24
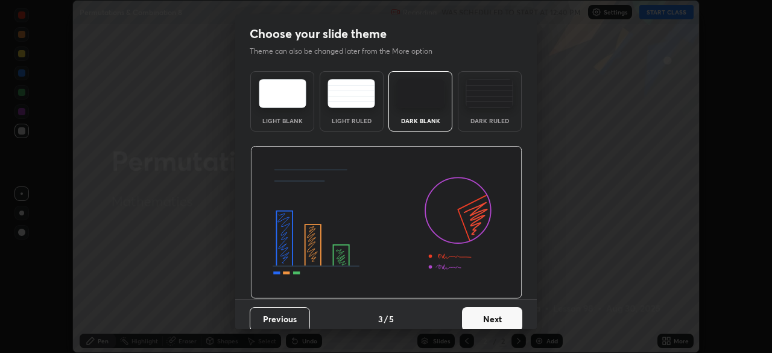
click at [514, 317] on button "Next" at bounding box center [492, 319] width 60 height 24
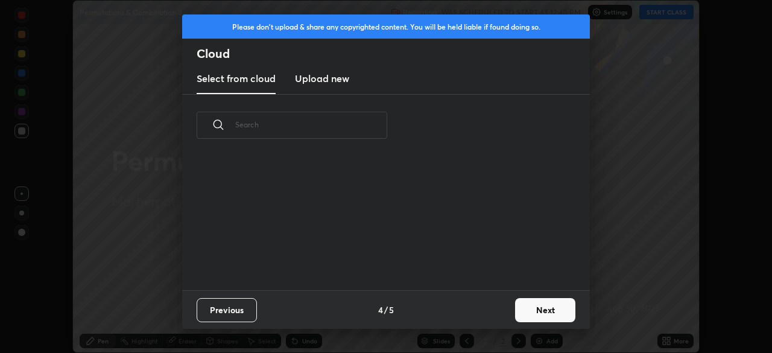
scroll to position [134, 387]
click at [535, 314] on button "Next" at bounding box center [545, 310] width 60 height 24
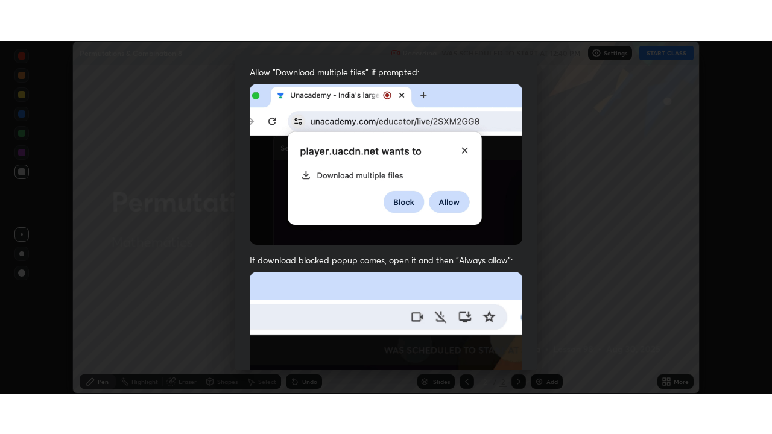
scroll to position [289, 0]
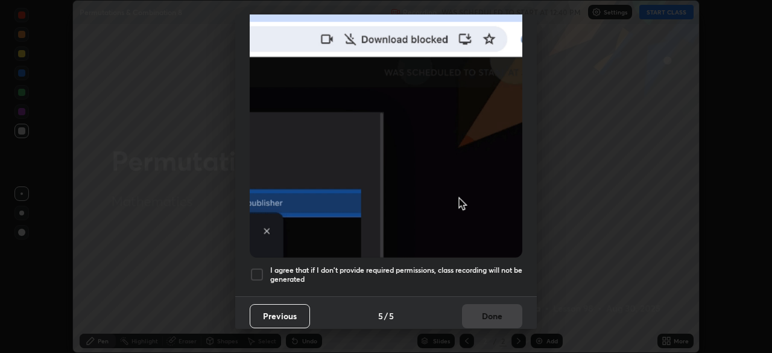
click at [257, 270] on div at bounding box center [257, 274] width 14 height 14
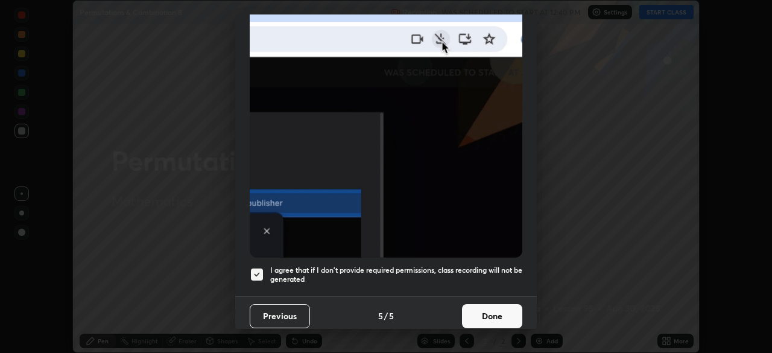
click at [493, 310] on button "Done" at bounding box center [492, 316] width 60 height 24
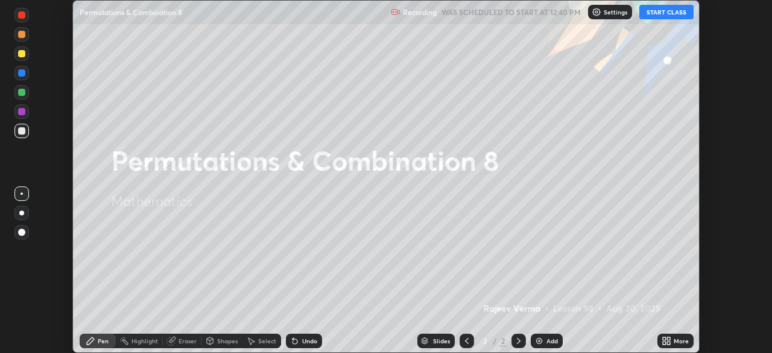
click at [672, 11] on button "START CLASS" at bounding box center [666, 12] width 54 height 14
click at [547, 344] on div "Add" at bounding box center [551, 341] width 11 height 6
click at [544, 341] on div "Add" at bounding box center [547, 340] width 32 height 14
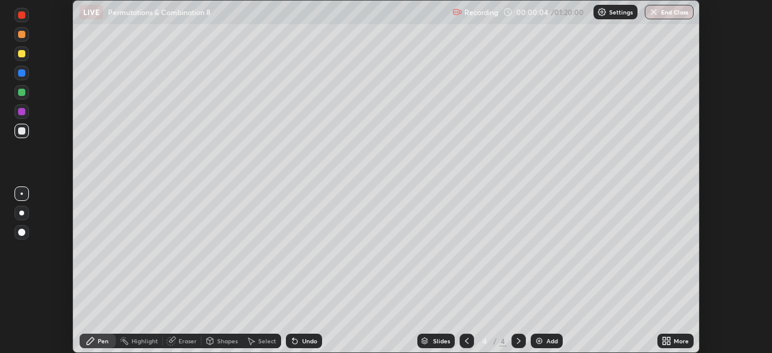
click at [544, 341] on div "Add" at bounding box center [547, 340] width 32 height 14
click at [546, 339] on div "Add" at bounding box center [551, 341] width 11 height 6
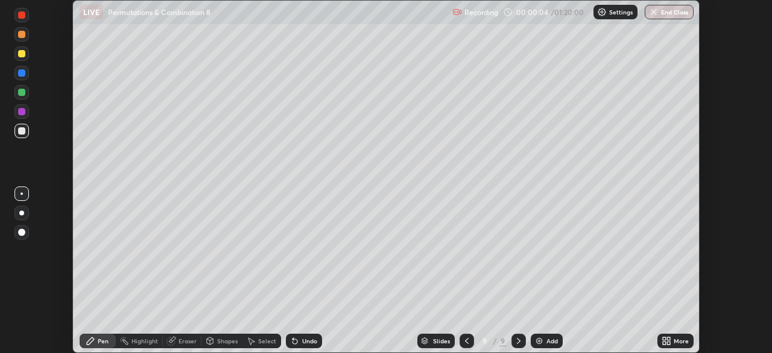
click at [546, 339] on div "Add" at bounding box center [551, 341] width 11 height 6
click at [544, 337] on div "Add" at bounding box center [547, 340] width 32 height 14
click at [666, 342] on icon at bounding box center [664, 342] width 3 height 3
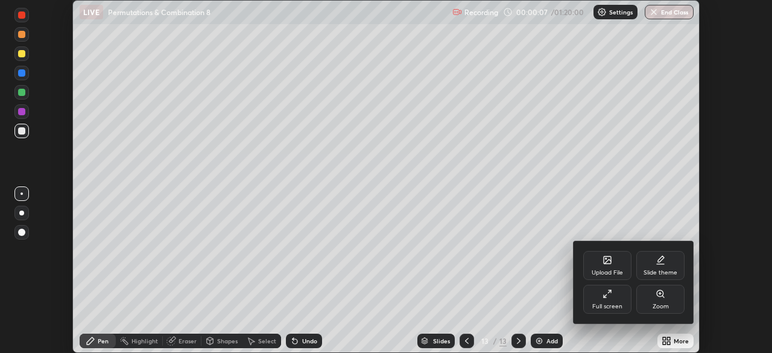
click at [615, 303] on div "Full screen" at bounding box center [607, 306] width 30 height 6
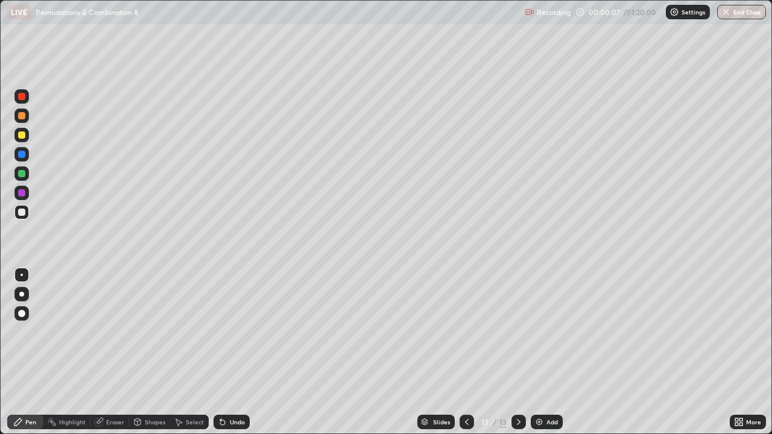
scroll to position [434, 772]
click at [465, 352] on icon at bounding box center [467, 422] width 4 height 6
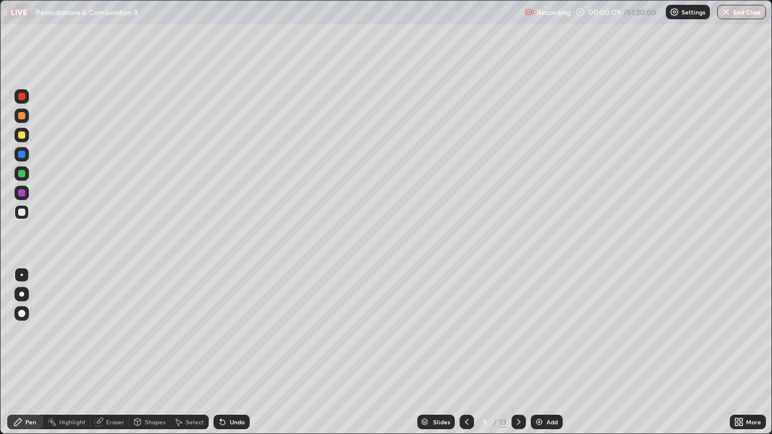
click at [465, 352] on icon at bounding box center [467, 422] width 4 height 6
click at [465, 352] on icon at bounding box center [467, 422] width 10 height 10
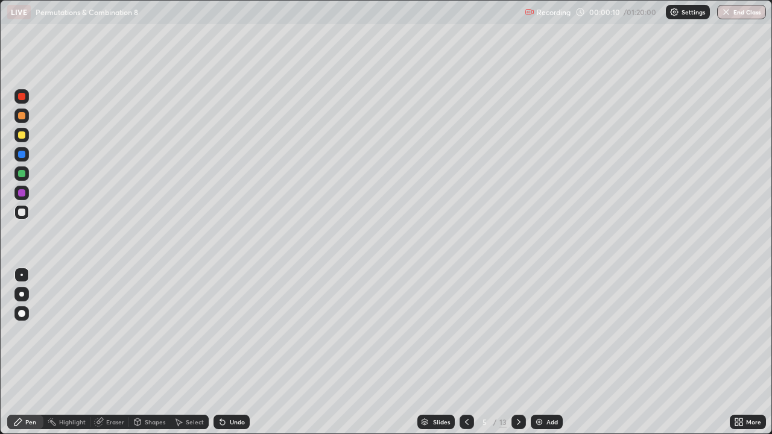
click at [465, 352] on icon at bounding box center [467, 422] width 10 height 10
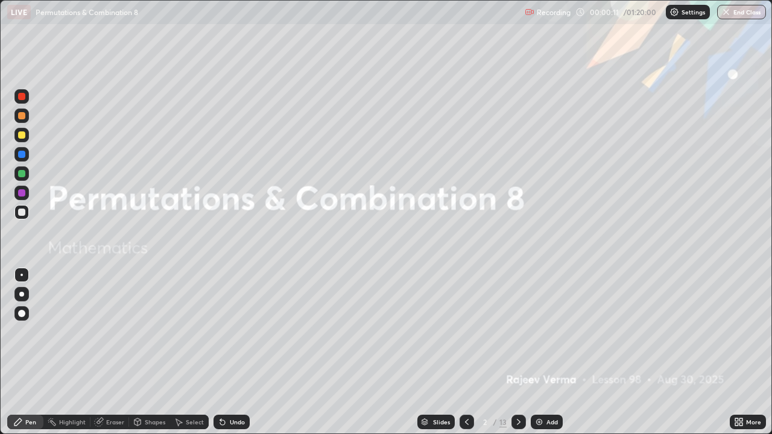
click at [465, 352] on icon at bounding box center [467, 422] width 10 height 10
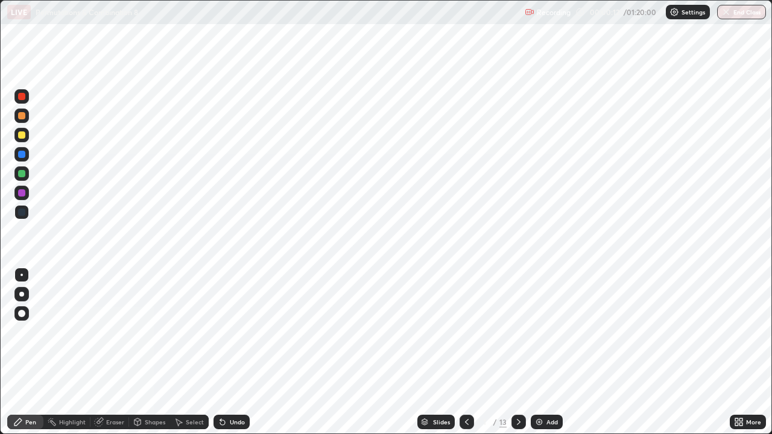
click at [518, 352] on icon at bounding box center [519, 422] width 10 height 10
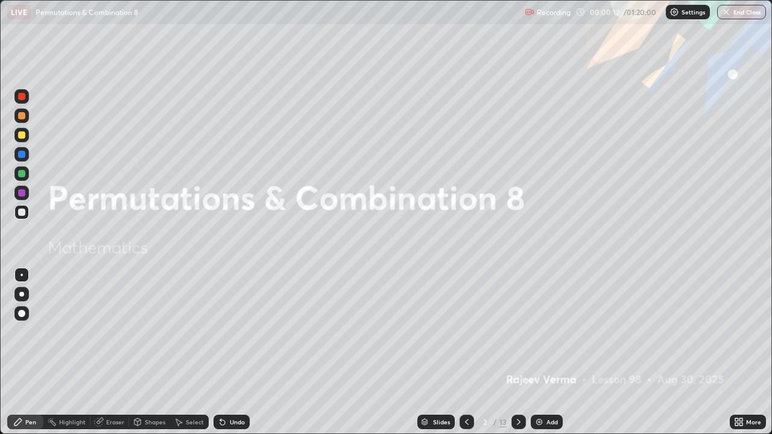
click at [522, 352] on div at bounding box center [518, 422] width 14 height 14
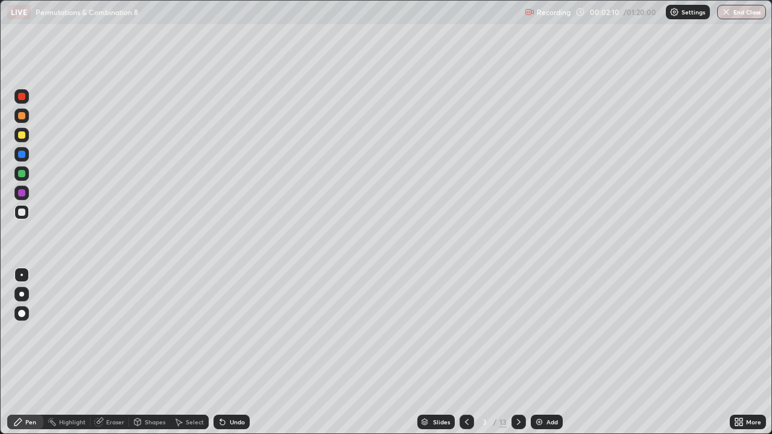
click at [25, 212] on div at bounding box center [21, 212] width 7 height 7
click at [23, 137] on div at bounding box center [21, 134] width 7 height 7
click at [234, 352] on div "Undo" at bounding box center [237, 422] width 15 height 6
click at [235, 352] on div "Undo" at bounding box center [237, 422] width 15 height 6
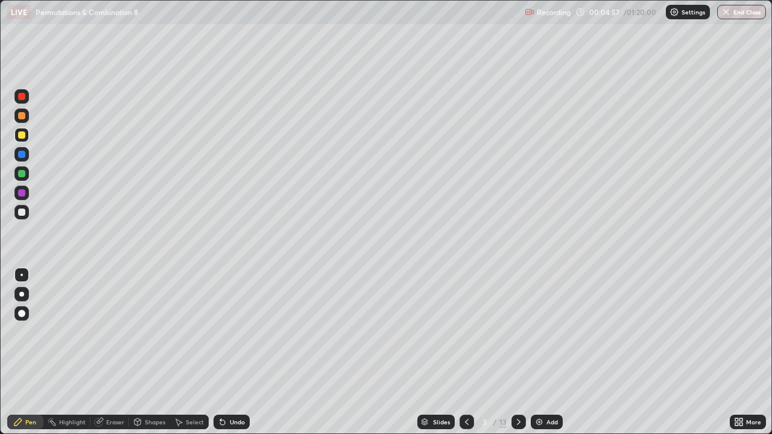
click at [236, 352] on div "Undo" at bounding box center [231, 422] width 36 height 14
click at [239, 352] on div "Undo" at bounding box center [231, 422] width 36 height 14
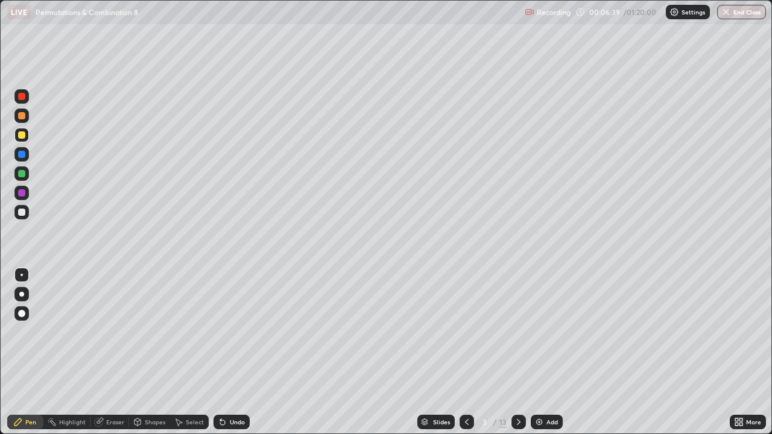
click at [115, 352] on div "Eraser" at bounding box center [115, 422] width 18 height 6
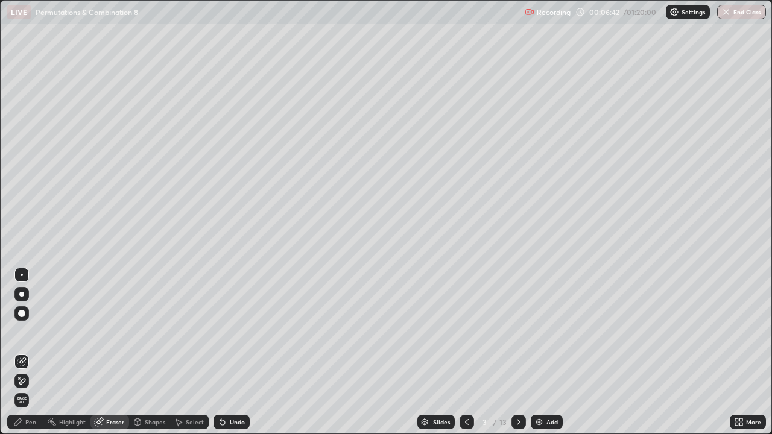
click at [36, 352] on div "Pen" at bounding box center [25, 422] width 36 height 14
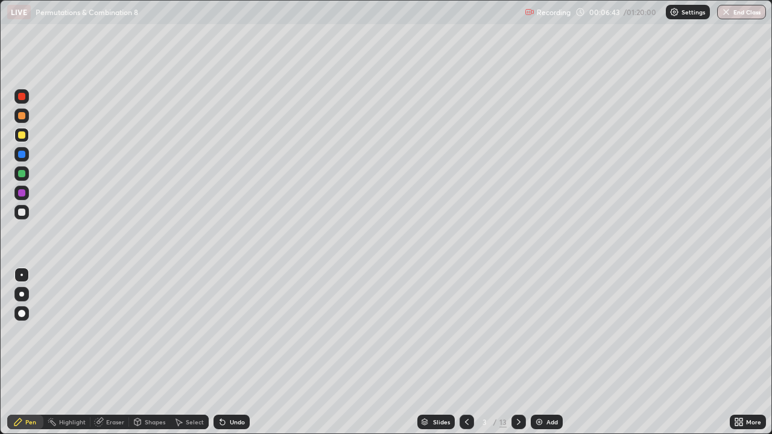
click at [150, 352] on div "Shapes" at bounding box center [155, 422] width 20 height 6
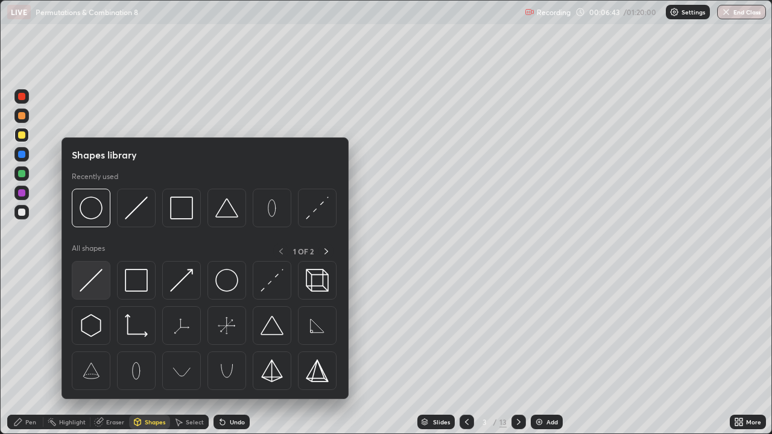
click at [96, 277] on img at bounding box center [91, 280] width 23 height 23
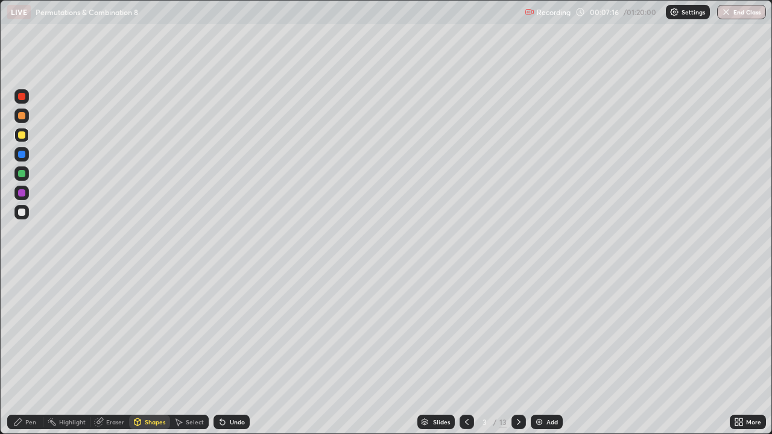
click at [30, 352] on div "Pen" at bounding box center [30, 422] width 11 height 6
click at [514, 352] on icon at bounding box center [519, 422] width 10 height 10
click at [235, 352] on div "Undo" at bounding box center [237, 422] width 15 height 6
click at [155, 352] on div "Shapes" at bounding box center [155, 422] width 20 height 6
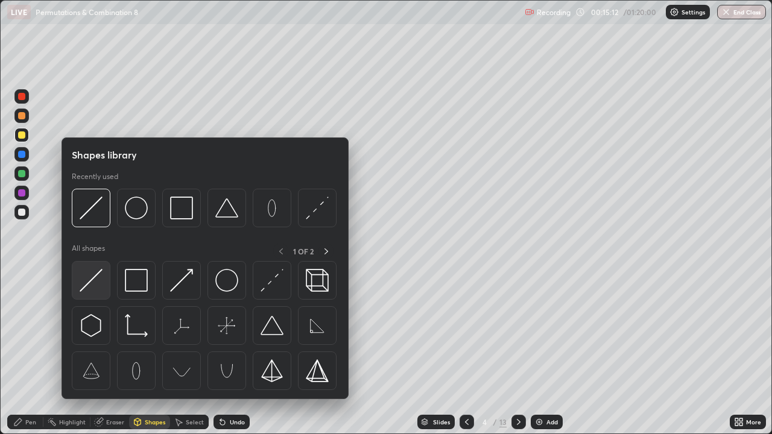
click at [96, 280] on img at bounding box center [91, 280] width 23 height 23
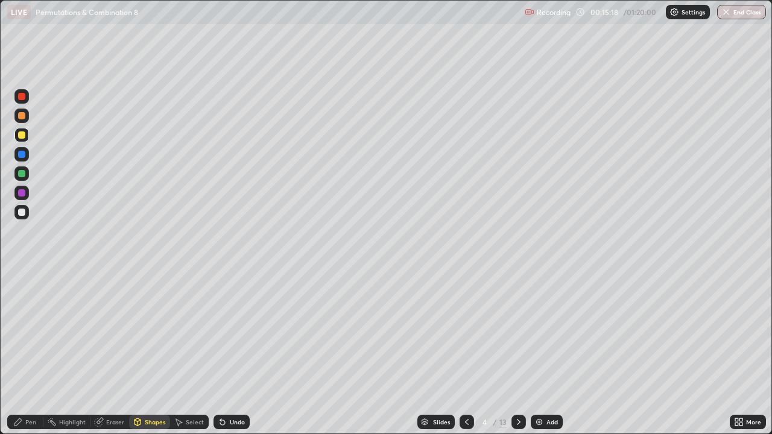
click at [26, 352] on div "Pen" at bounding box center [30, 422] width 11 height 6
click at [23, 212] on div at bounding box center [21, 212] width 7 height 7
click at [110, 352] on div "Eraser" at bounding box center [115, 422] width 18 height 6
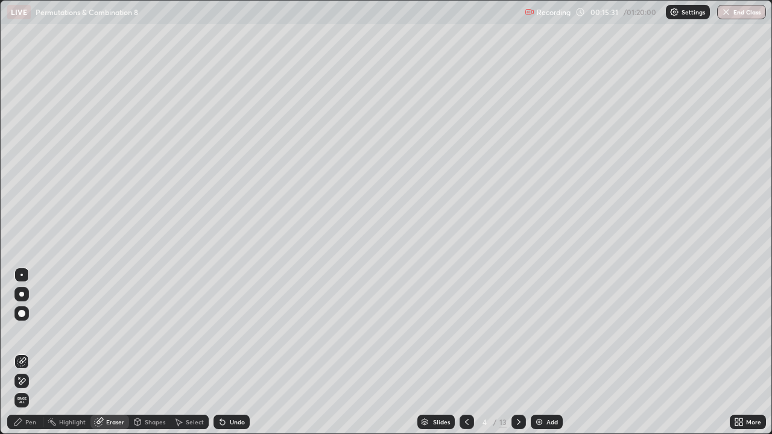
click at [36, 352] on div "Pen" at bounding box center [25, 422] width 36 height 14
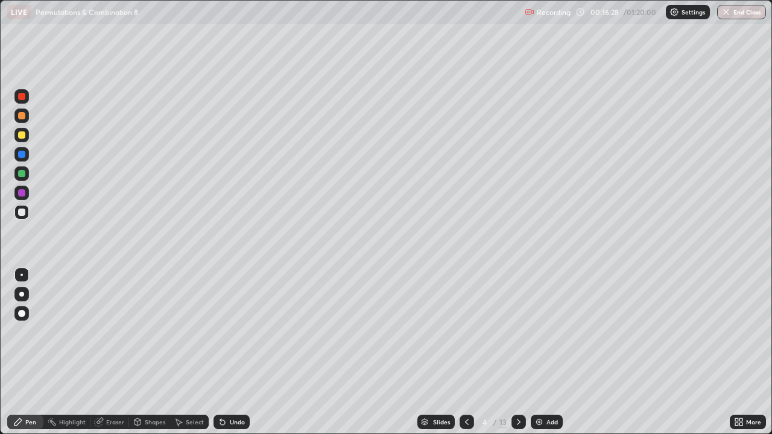
click at [110, 352] on div "Eraser" at bounding box center [115, 422] width 18 height 6
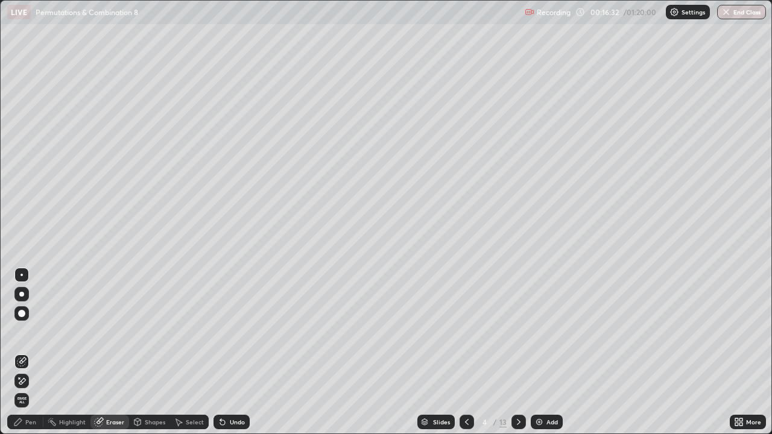
click at [28, 352] on div "Pen" at bounding box center [25, 422] width 36 height 14
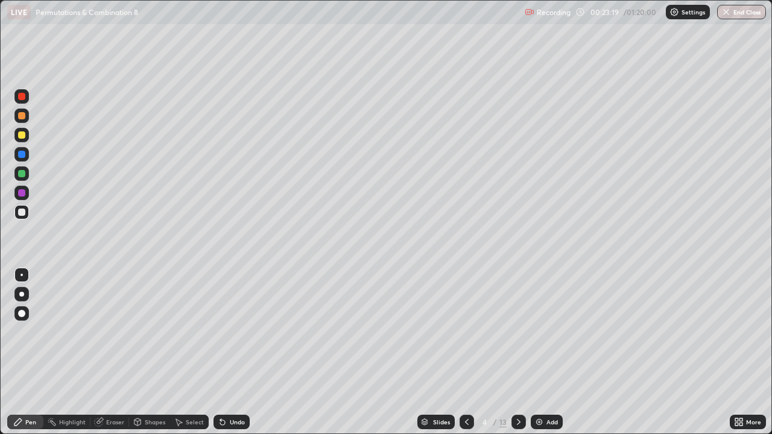
click at [519, 352] on icon at bounding box center [519, 422] width 10 height 10
click at [464, 352] on icon at bounding box center [467, 422] width 10 height 10
click at [515, 352] on icon at bounding box center [519, 422] width 10 height 10
click at [22, 115] on div at bounding box center [21, 115] width 7 height 7
click at [22, 173] on div at bounding box center [21, 173] width 7 height 7
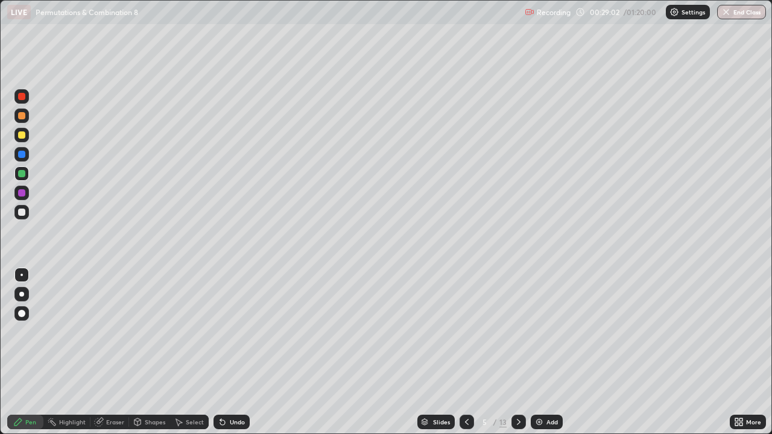
click at [22, 136] on div at bounding box center [21, 134] width 7 height 7
click at [232, 352] on div "Undo" at bounding box center [237, 422] width 15 height 6
click at [241, 352] on div "Undo" at bounding box center [237, 422] width 15 height 6
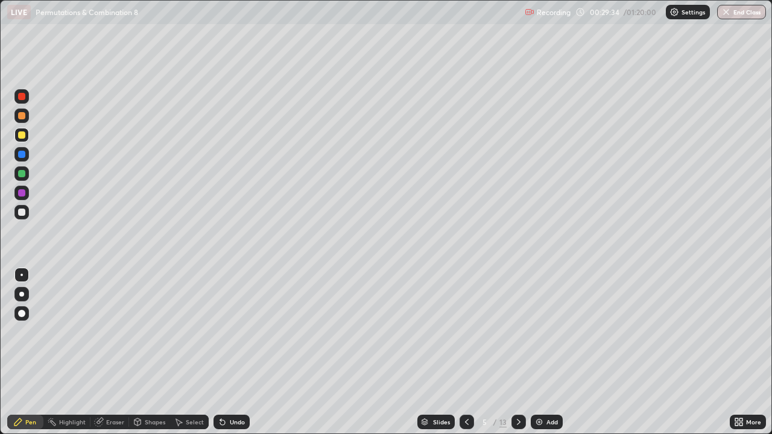
click at [241, 352] on div "Undo" at bounding box center [237, 422] width 15 height 6
click at [123, 352] on div "Eraser" at bounding box center [109, 422] width 39 height 14
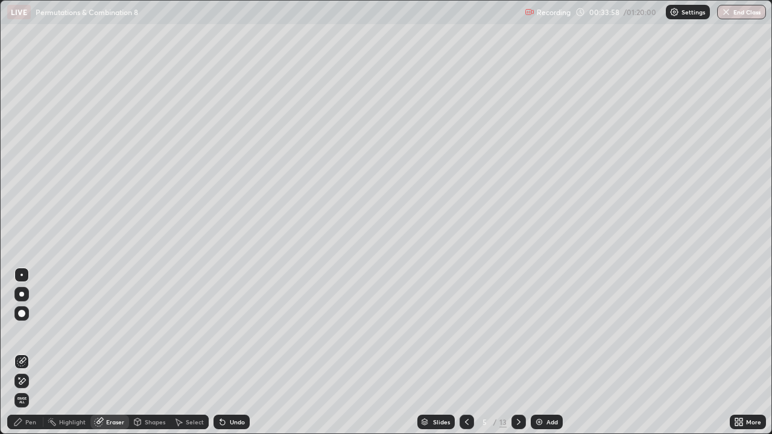
click at [27, 352] on div "Pen" at bounding box center [25, 422] width 36 height 14
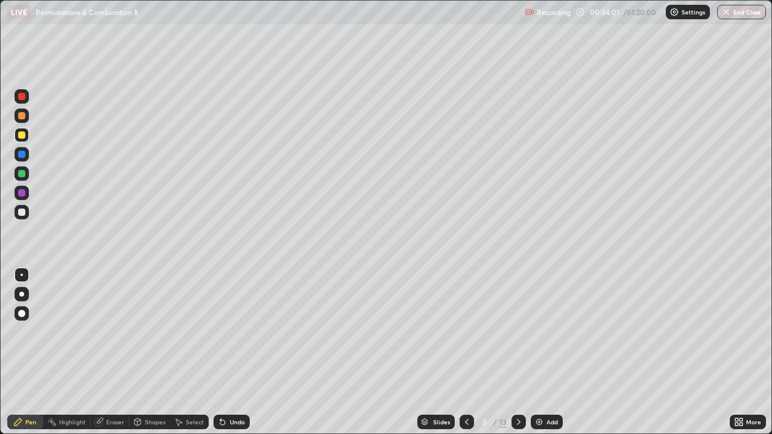
click at [110, 352] on div "Eraser" at bounding box center [115, 422] width 18 height 6
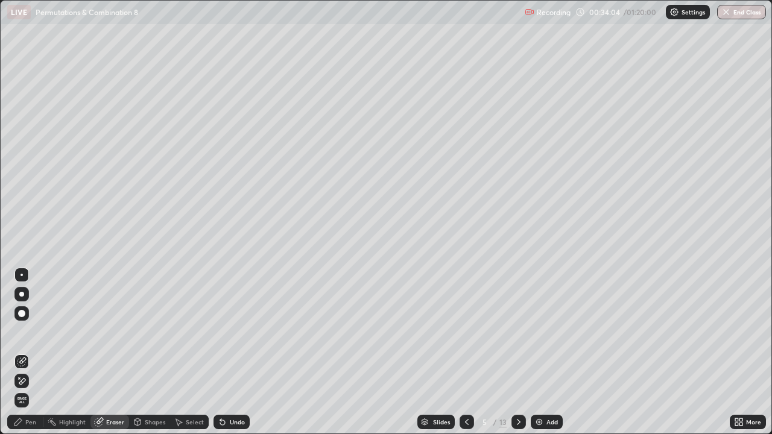
click at [27, 352] on div "Pen" at bounding box center [25, 422] width 36 height 14
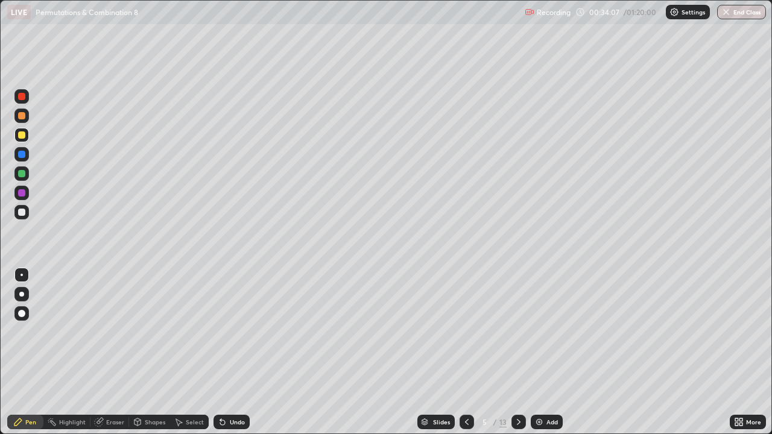
click at [25, 211] on div at bounding box center [21, 212] width 7 height 7
click at [115, 352] on div "Eraser" at bounding box center [115, 422] width 18 height 6
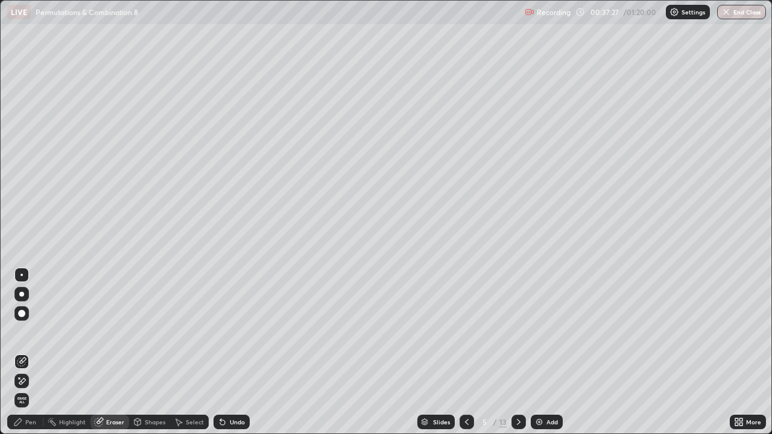
click at [27, 352] on div "Pen" at bounding box center [30, 422] width 11 height 6
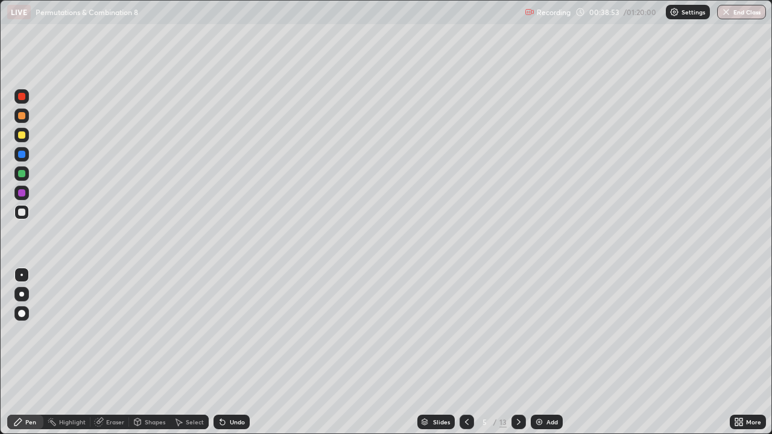
click at [234, 352] on div "Undo" at bounding box center [237, 422] width 15 height 6
click at [110, 352] on div "Eraser" at bounding box center [115, 422] width 18 height 6
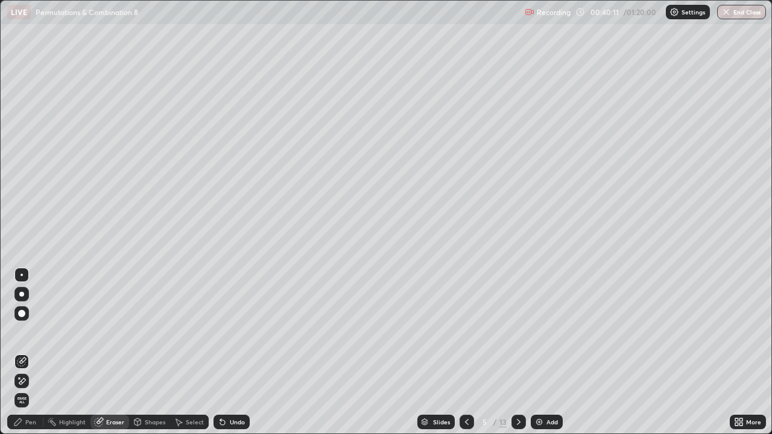
click at [27, 352] on div "Pen" at bounding box center [30, 422] width 11 height 6
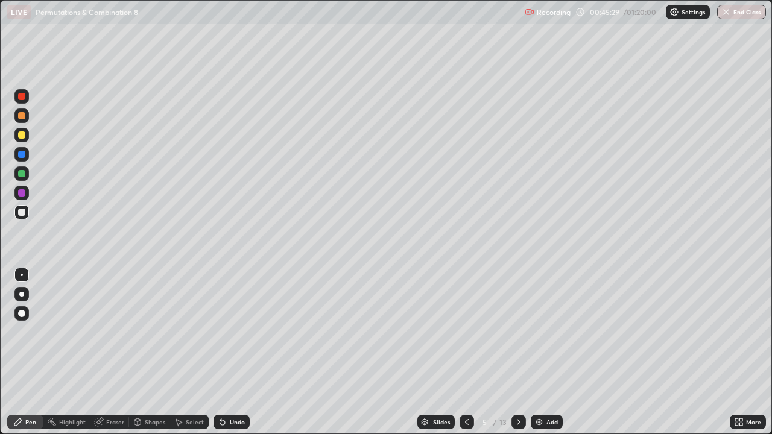
click at [520, 352] on div at bounding box center [518, 422] width 14 height 14
click at [25, 134] on div at bounding box center [21, 134] width 7 height 7
click at [26, 213] on div at bounding box center [21, 212] width 14 height 14
click at [518, 352] on icon at bounding box center [519, 422] width 4 height 6
click at [24, 115] on div at bounding box center [21, 115] width 7 height 7
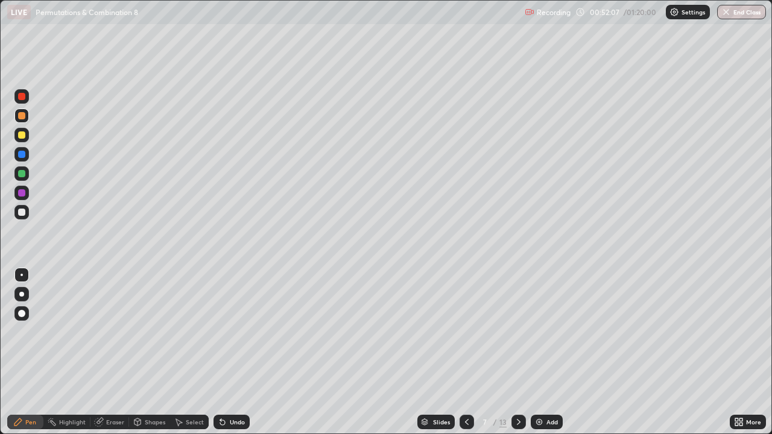
click at [243, 352] on div "Undo" at bounding box center [237, 422] width 15 height 6
click at [23, 215] on div at bounding box center [21, 212] width 7 height 7
click at [22, 175] on div at bounding box center [21, 173] width 7 height 7
click at [22, 213] on div at bounding box center [21, 212] width 7 height 7
click at [22, 212] on div at bounding box center [21, 212] width 7 height 7
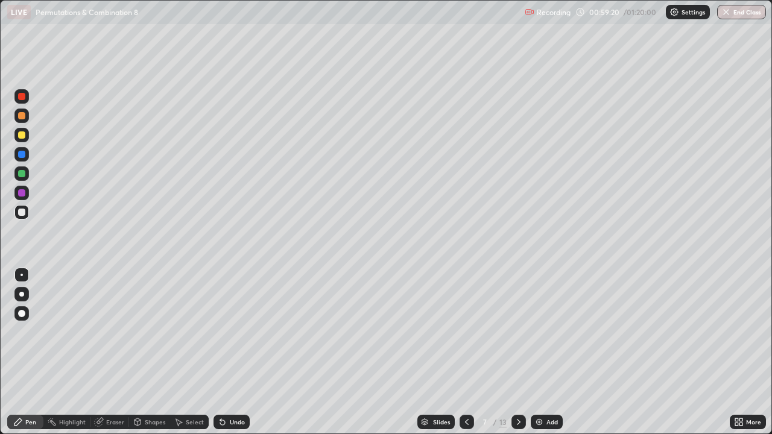
click at [112, 352] on div "Eraser" at bounding box center [115, 422] width 18 height 6
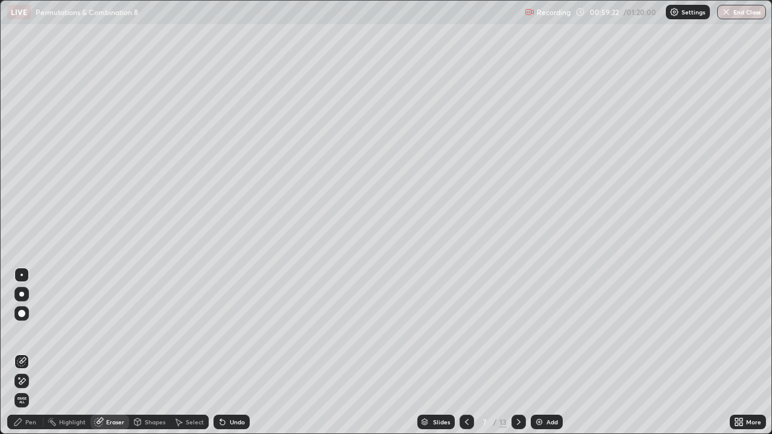
click at [24, 352] on icon at bounding box center [22, 381] width 10 height 10
click at [31, 352] on div "Pen" at bounding box center [30, 422] width 11 height 6
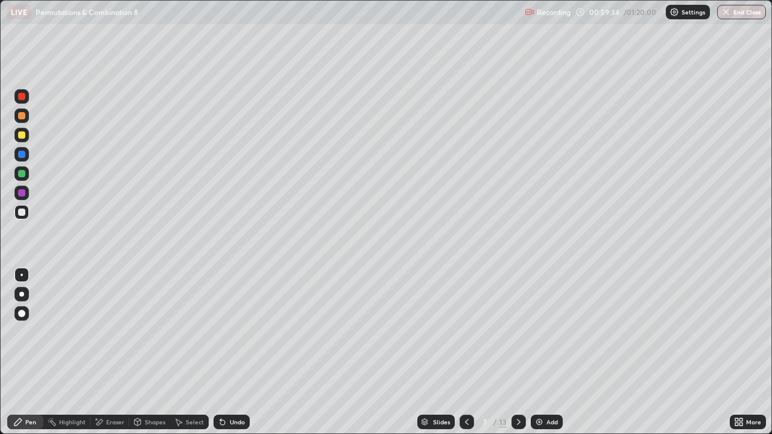
click at [22, 212] on div at bounding box center [21, 212] width 7 height 7
click at [24, 175] on div at bounding box center [21, 173] width 7 height 7
click at [517, 352] on icon at bounding box center [519, 422] width 10 height 10
click at [23, 134] on div at bounding box center [21, 134] width 7 height 7
click at [235, 352] on div "Undo" at bounding box center [237, 422] width 15 height 6
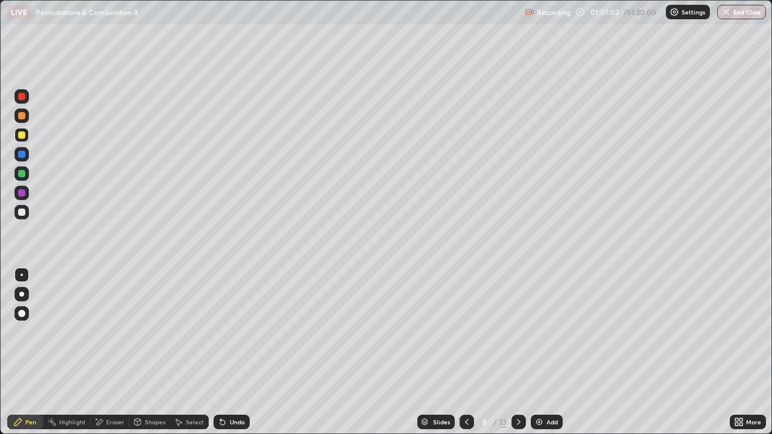
click at [21, 173] on div at bounding box center [21, 173] width 7 height 7
click at [21, 135] on div at bounding box center [21, 134] width 7 height 7
click at [21, 174] on div at bounding box center [21, 173] width 7 height 7
click at [736, 6] on button "End Class" at bounding box center [742, 12] width 48 height 14
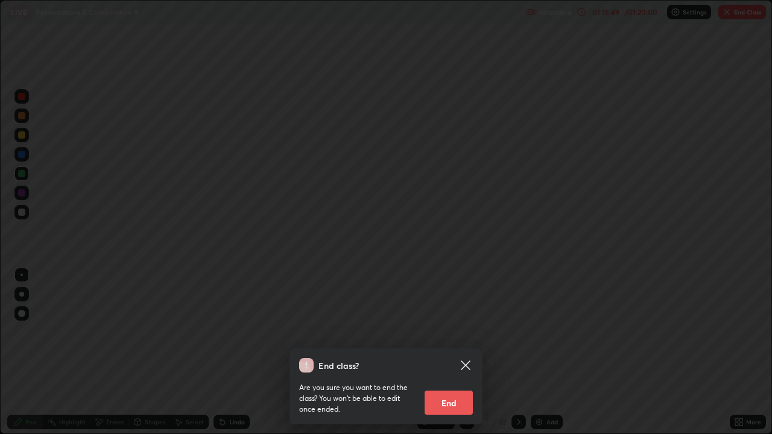
click at [450, 352] on button "End" at bounding box center [448, 403] width 48 height 24
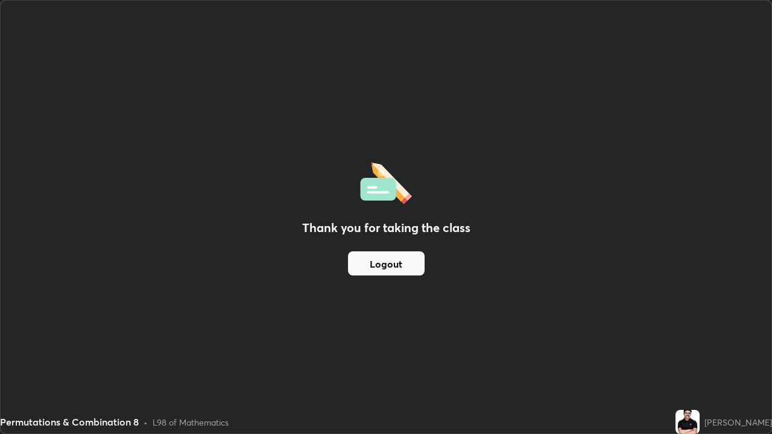
click at [400, 266] on button "Logout" at bounding box center [386, 263] width 77 height 24
click at [403, 263] on button "Logout" at bounding box center [386, 263] width 77 height 24
